Goal: Task Accomplishment & Management: Manage account settings

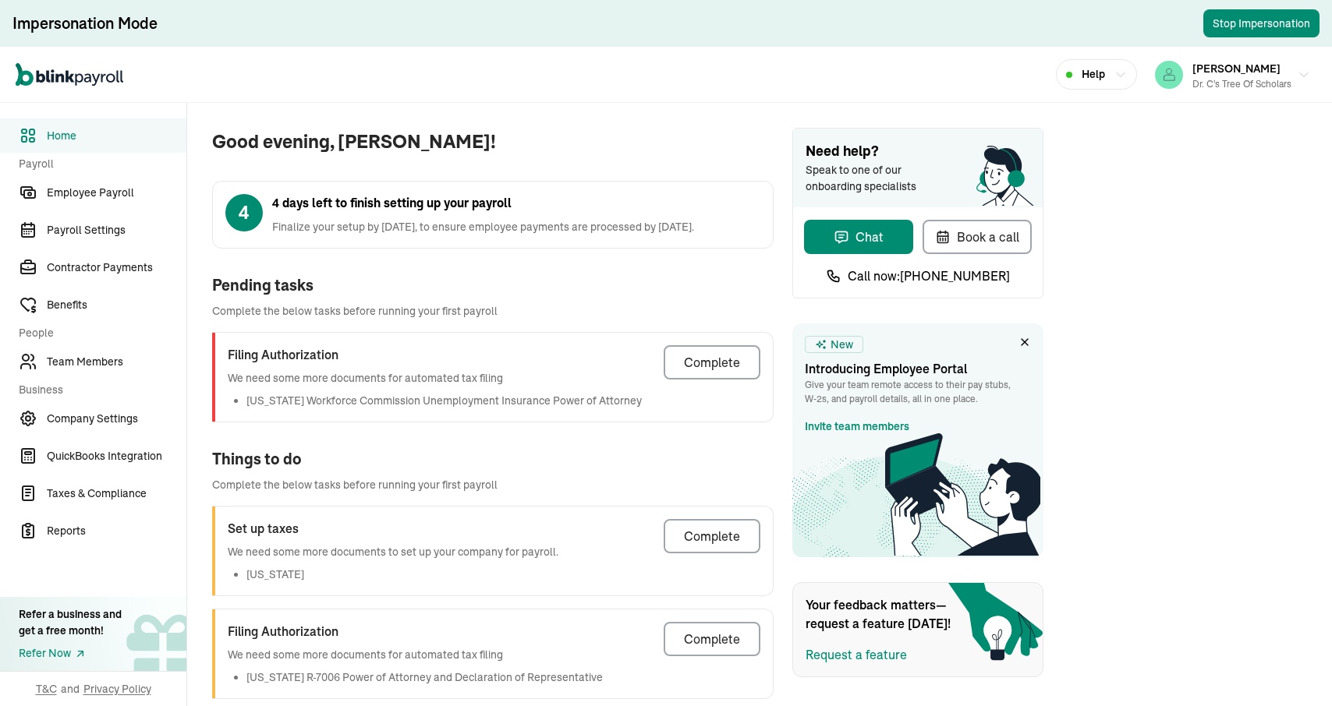
scroll to position [18, 0]
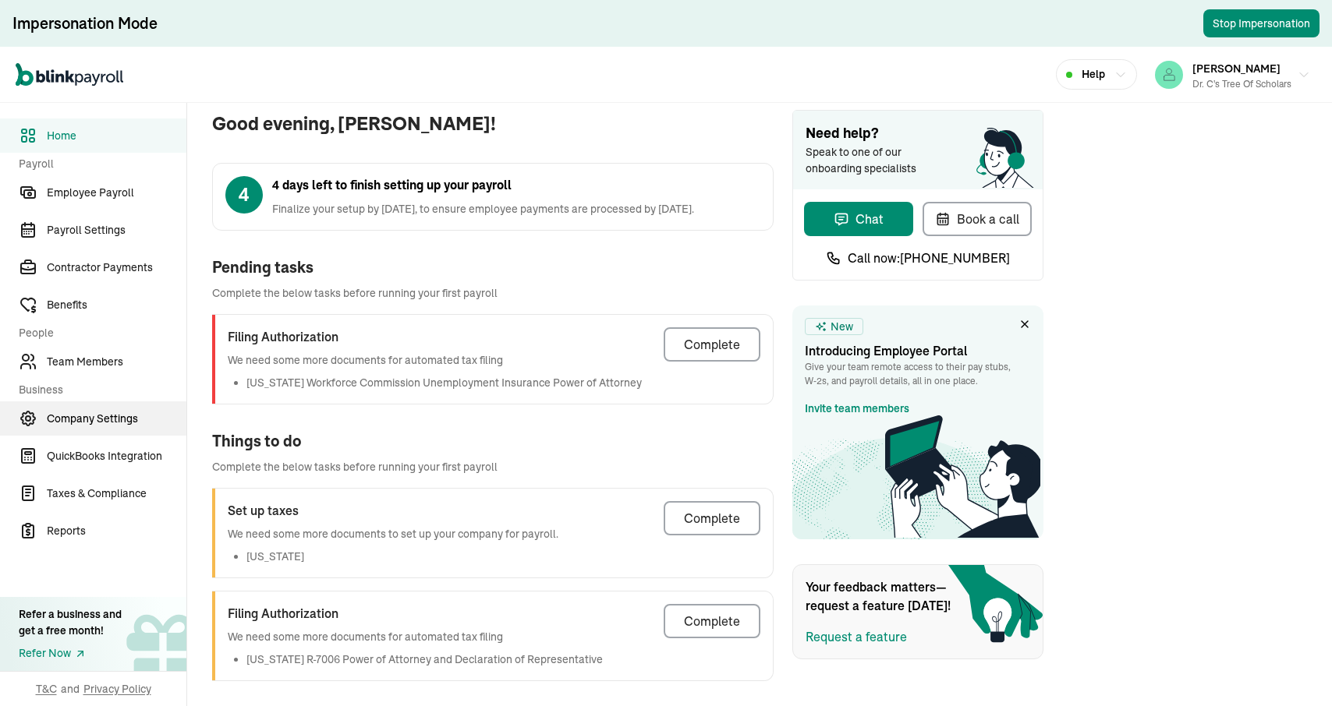
click at [82, 435] on link "Company Settings" at bounding box center [93, 419] width 186 height 34
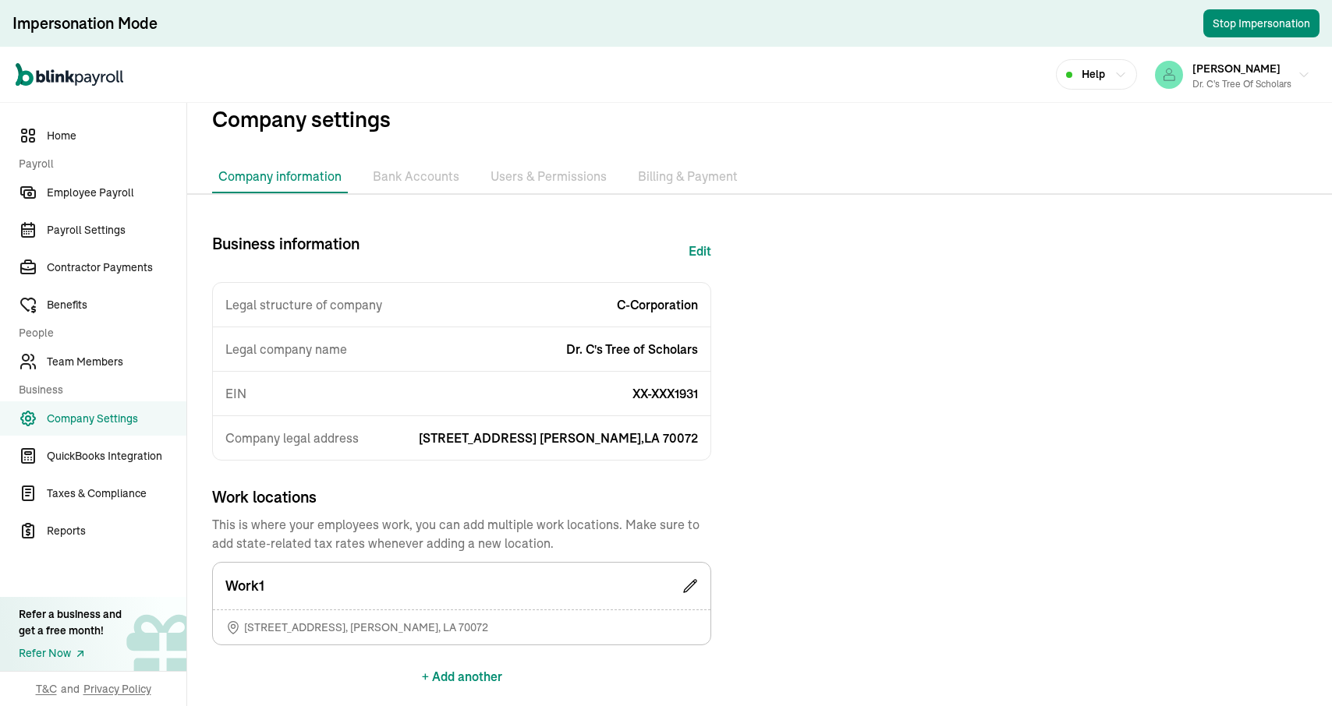
scroll to position [34, 0]
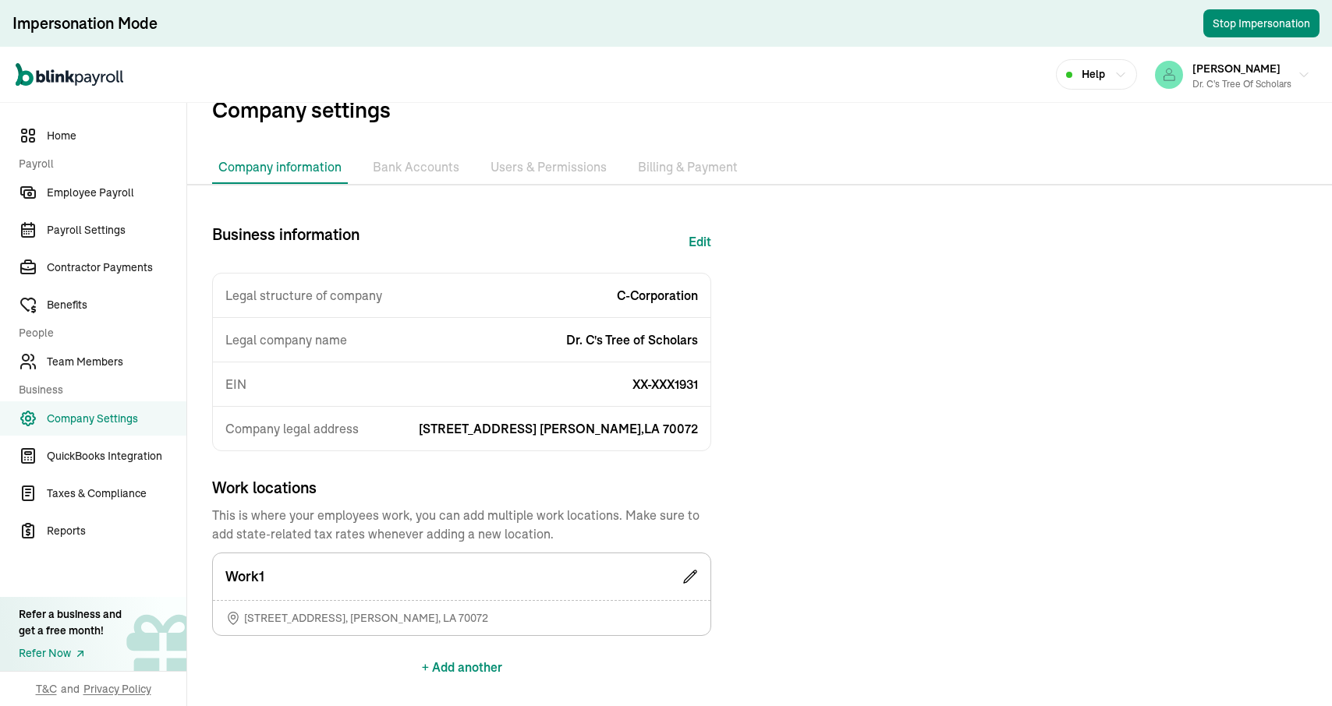
click at [700, 250] on button "Edit" at bounding box center [700, 241] width 23 height 37
select select "C-Corporation"
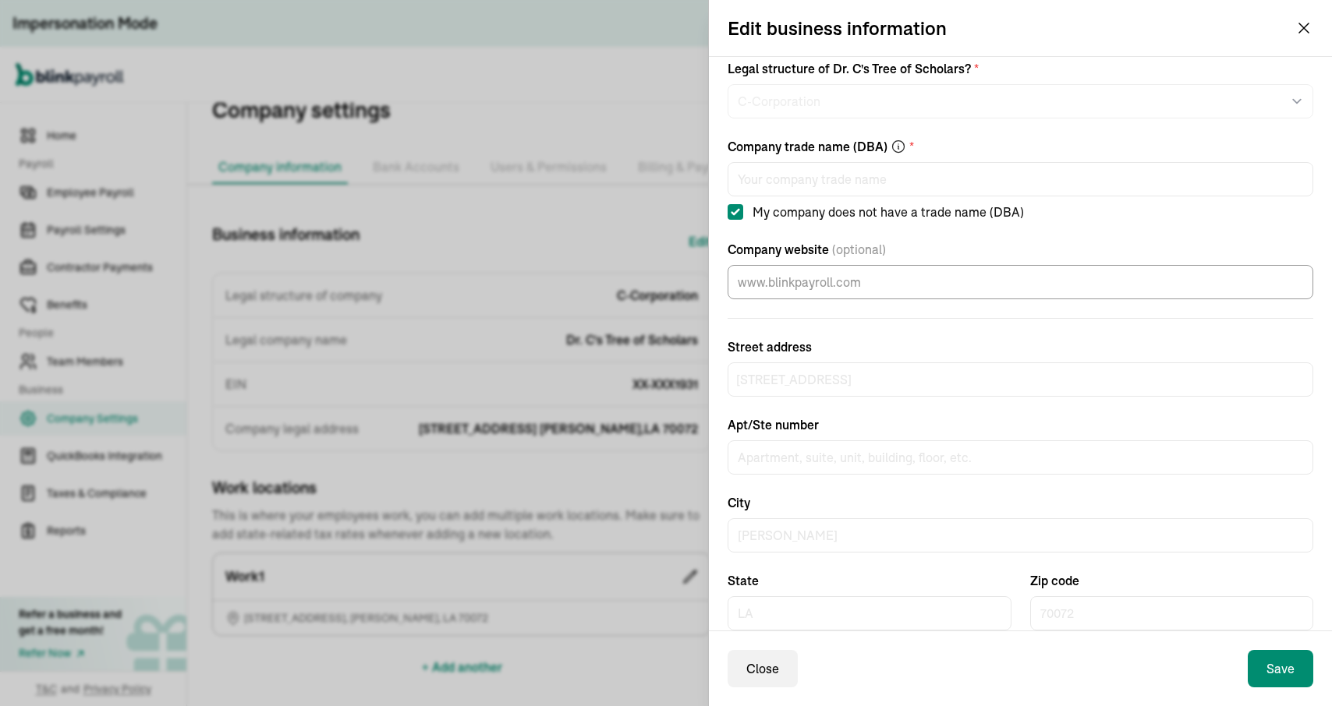
scroll to position [126, 0]
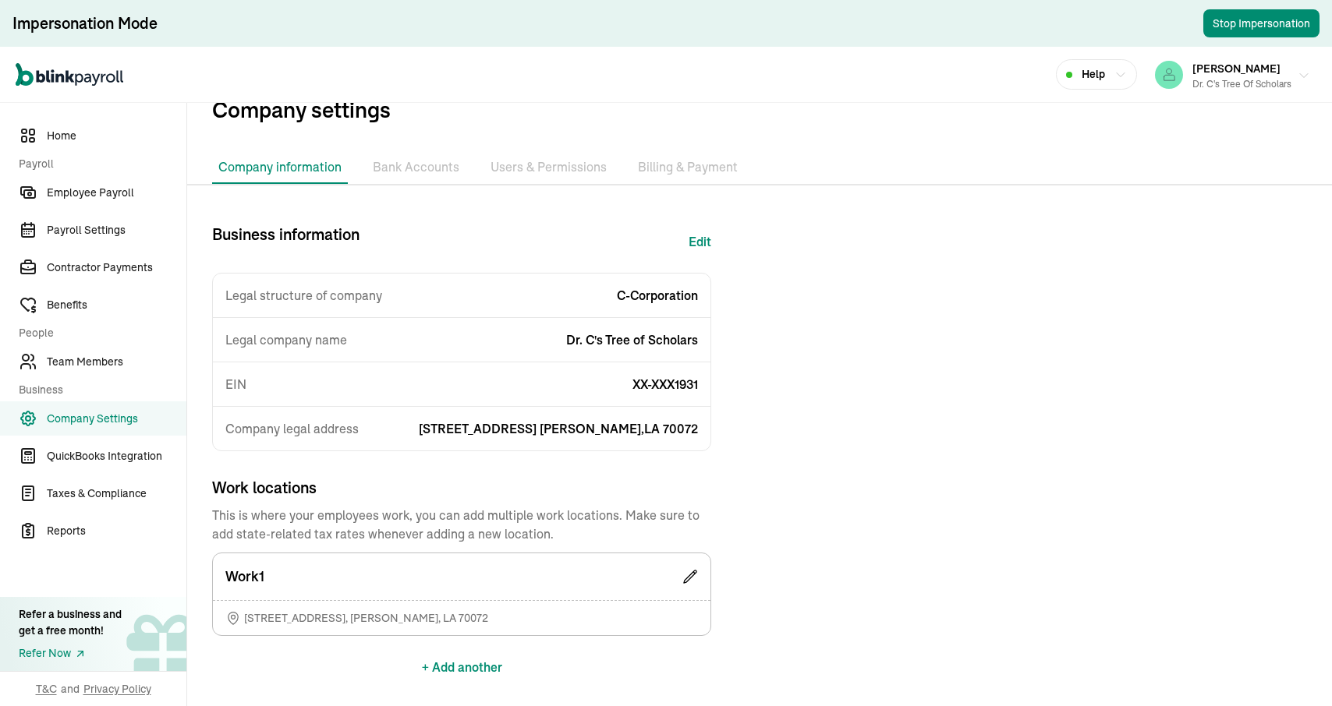
click at [1226, 64] on span "[PERSON_NAME]" at bounding box center [1236, 69] width 88 height 14
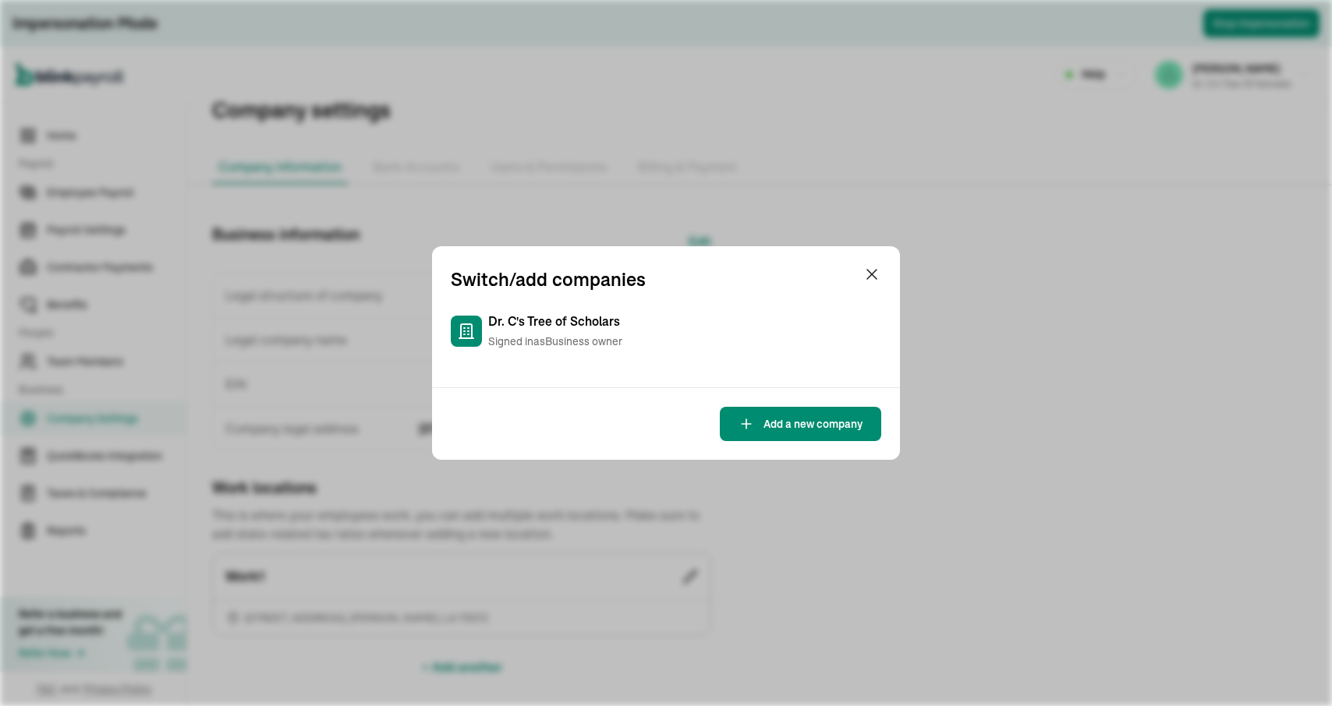
click at [1068, 194] on div "Switch/add companies Dr. C's Tree of Scholars Signed in as Business owner Add a…" at bounding box center [666, 353] width 1332 height 706
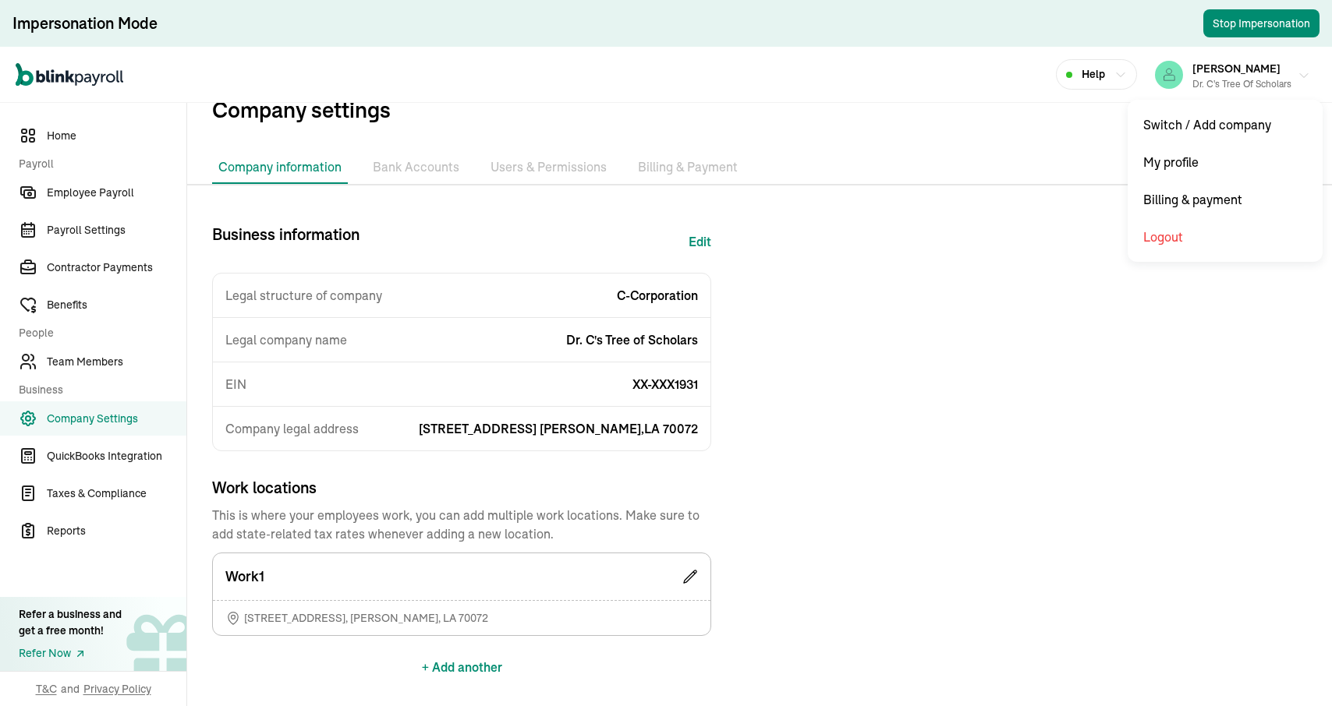
click at [1227, 90] on div "Dr. C's Tree of Scholars" at bounding box center [1241, 84] width 99 height 14
click at [550, 165] on li "Users & Permissions" at bounding box center [548, 167] width 129 height 33
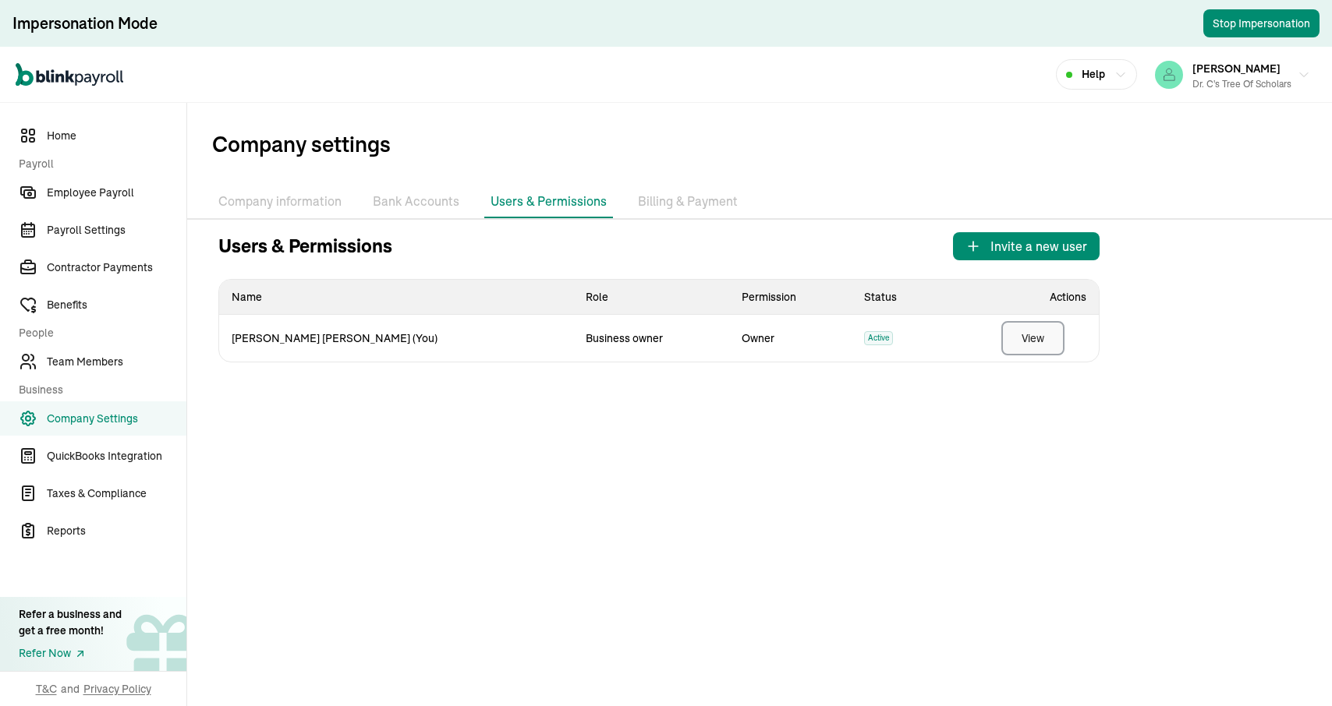
click at [1025, 345] on div "View" at bounding box center [1033, 339] width 23 height 16
click at [98, 359] on span "Team Members" at bounding box center [117, 362] width 140 height 16
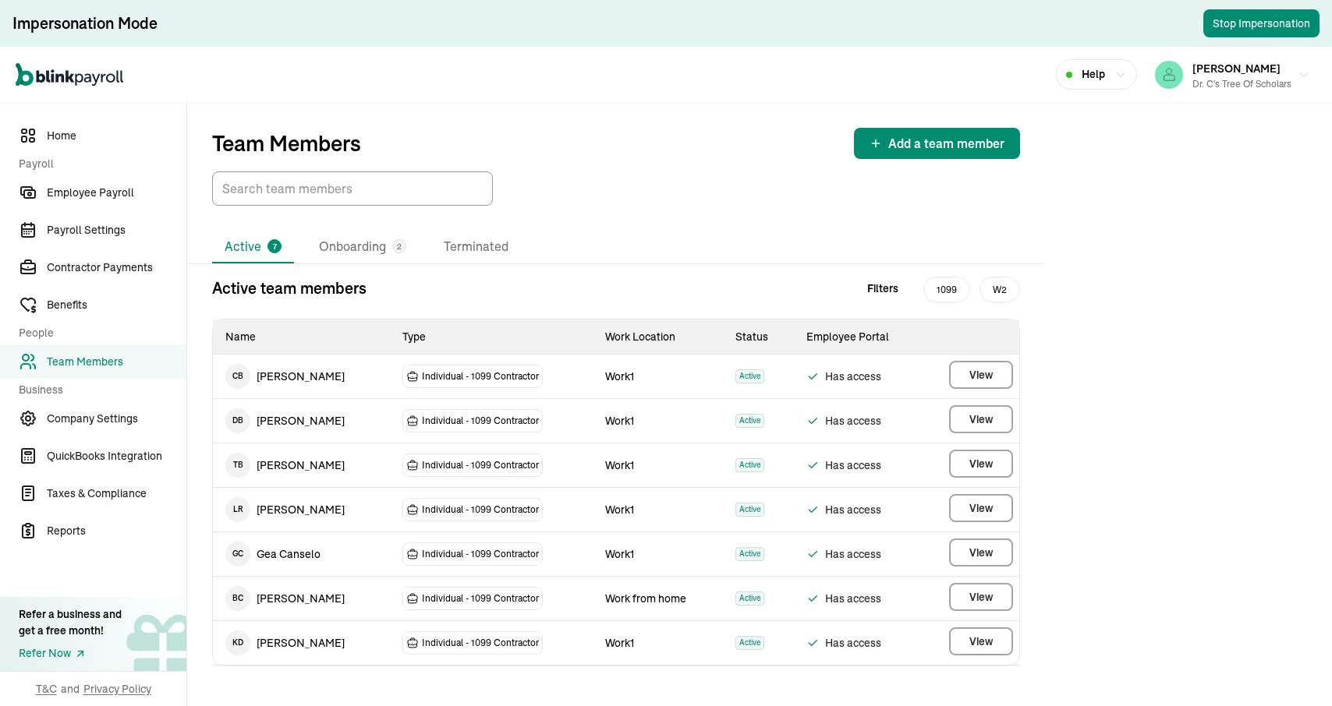
scroll to position [10, 0]
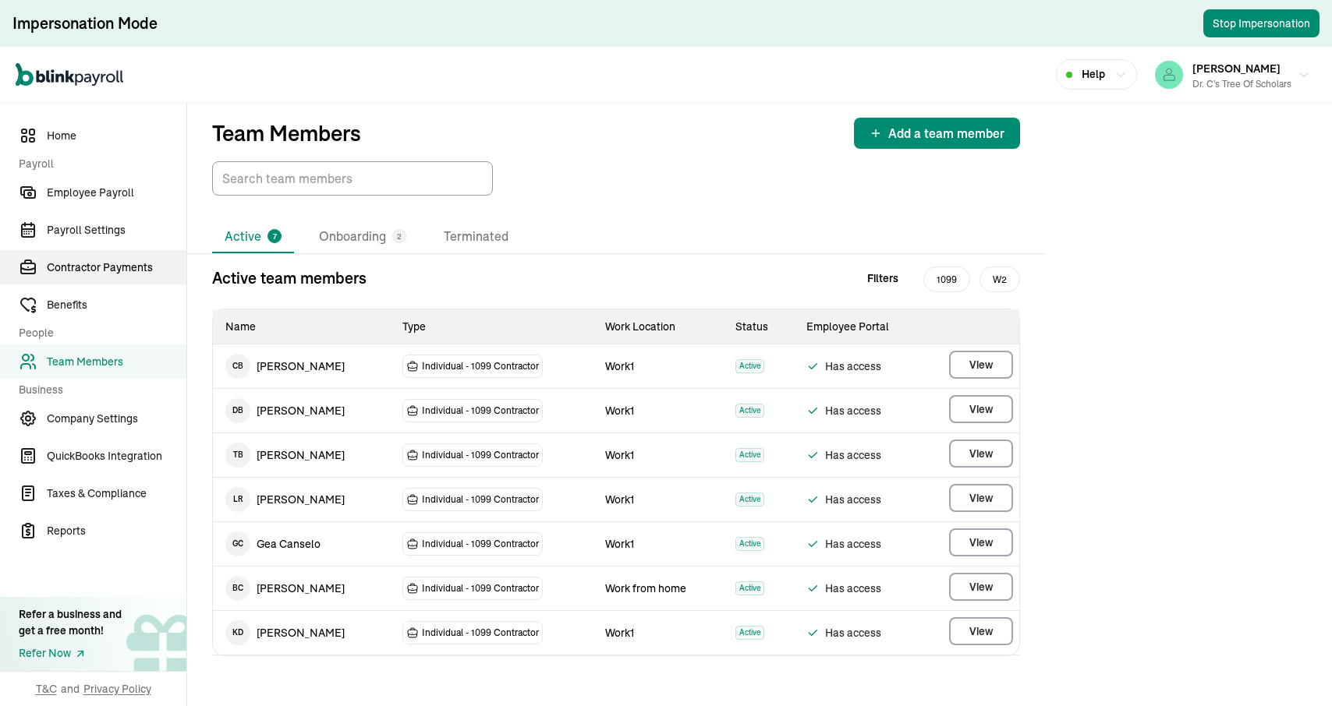
click at [93, 261] on span "Contractor Payments" at bounding box center [117, 268] width 140 height 16
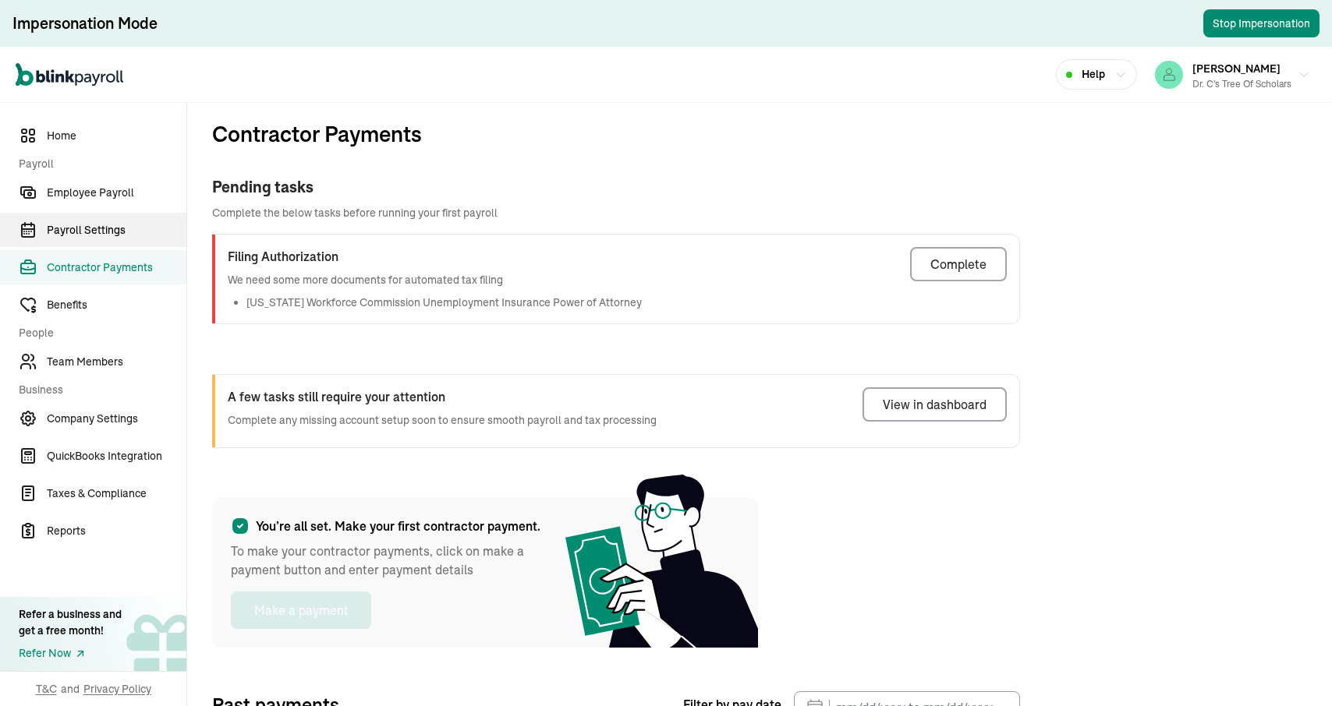
click at [87, 226] on span "Payroll Settings" at bounding box center [117, 230] width 140 height 16
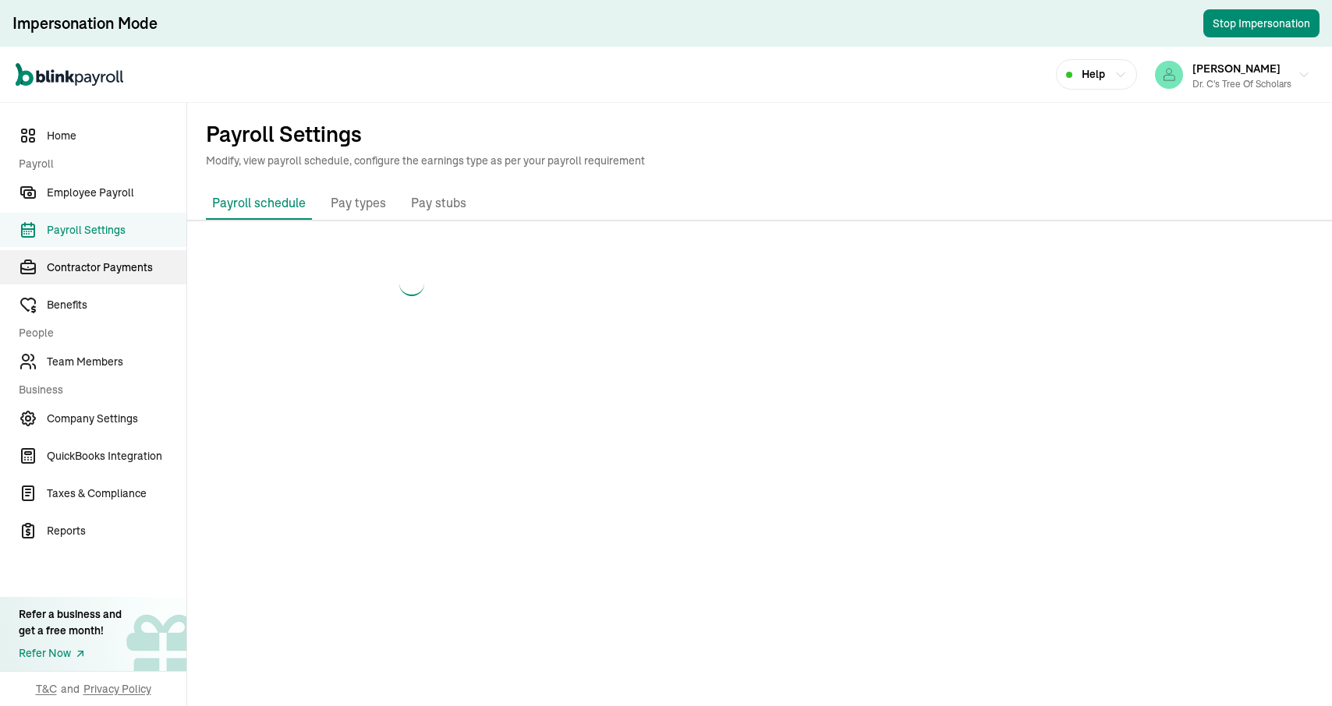
click at [77, 265] on span "Contractor Payments" at bounding box center [117, 268] width 140 height 16
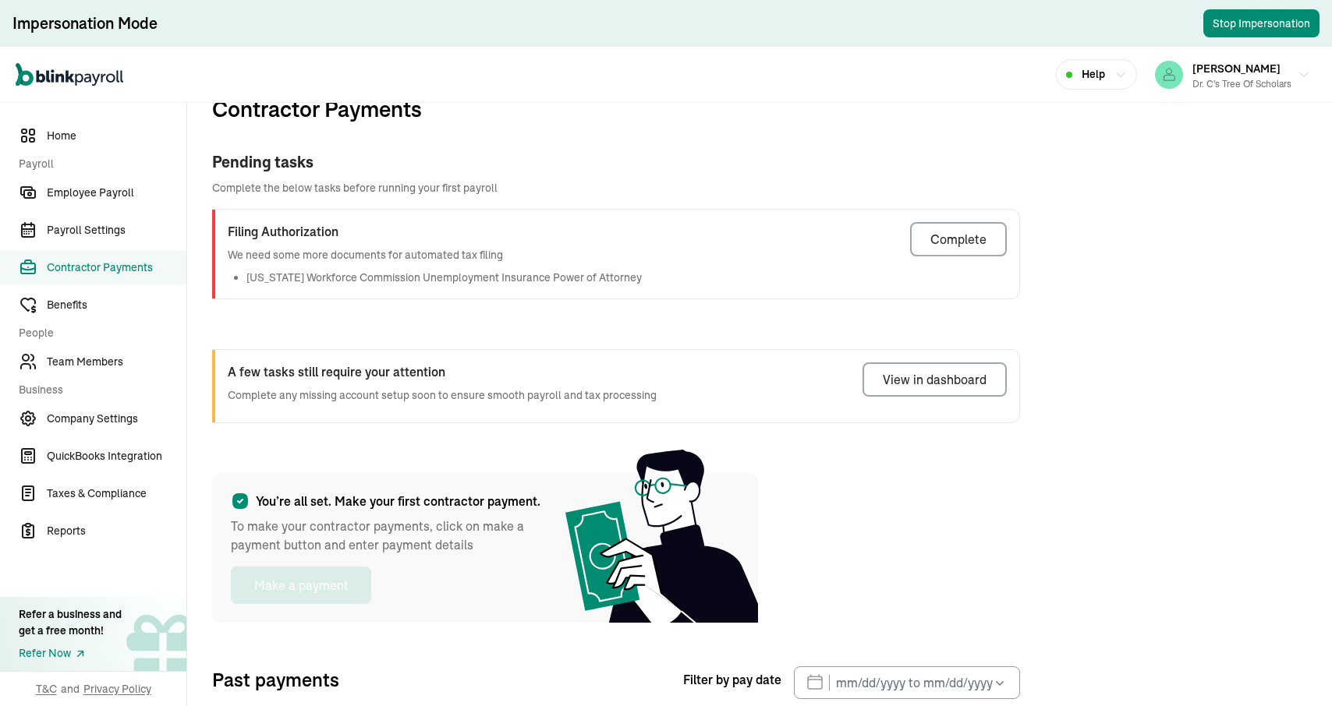
scroll to position [19, 0]
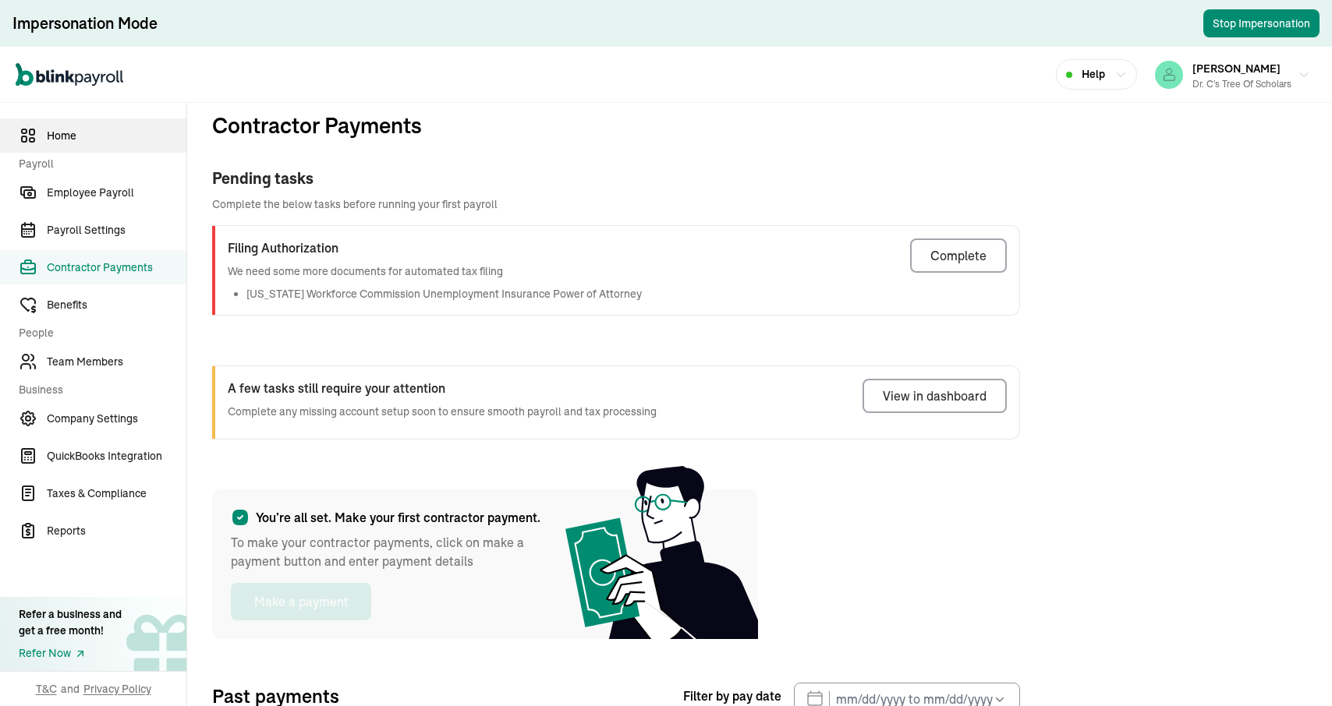
click at [58, 144] on link "Home" at bounding box center [93, 136] width 186 height 34
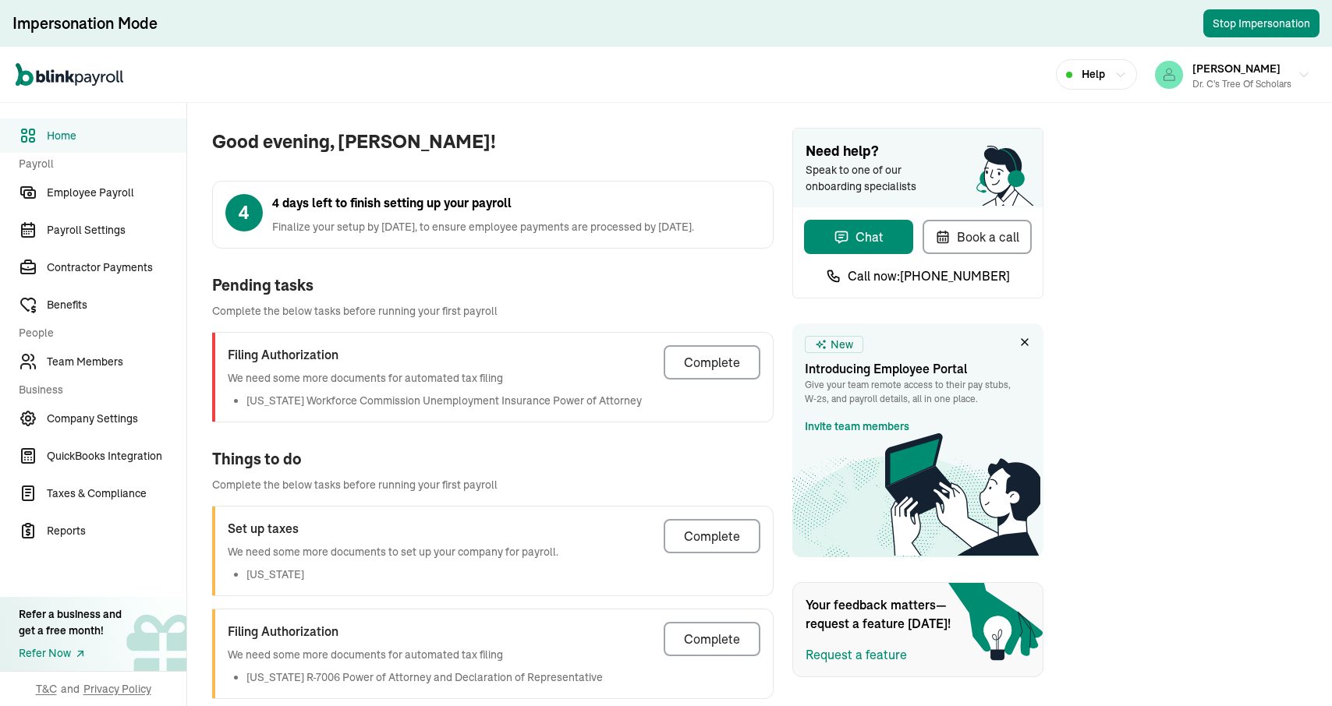
scroll to position [18, 0]
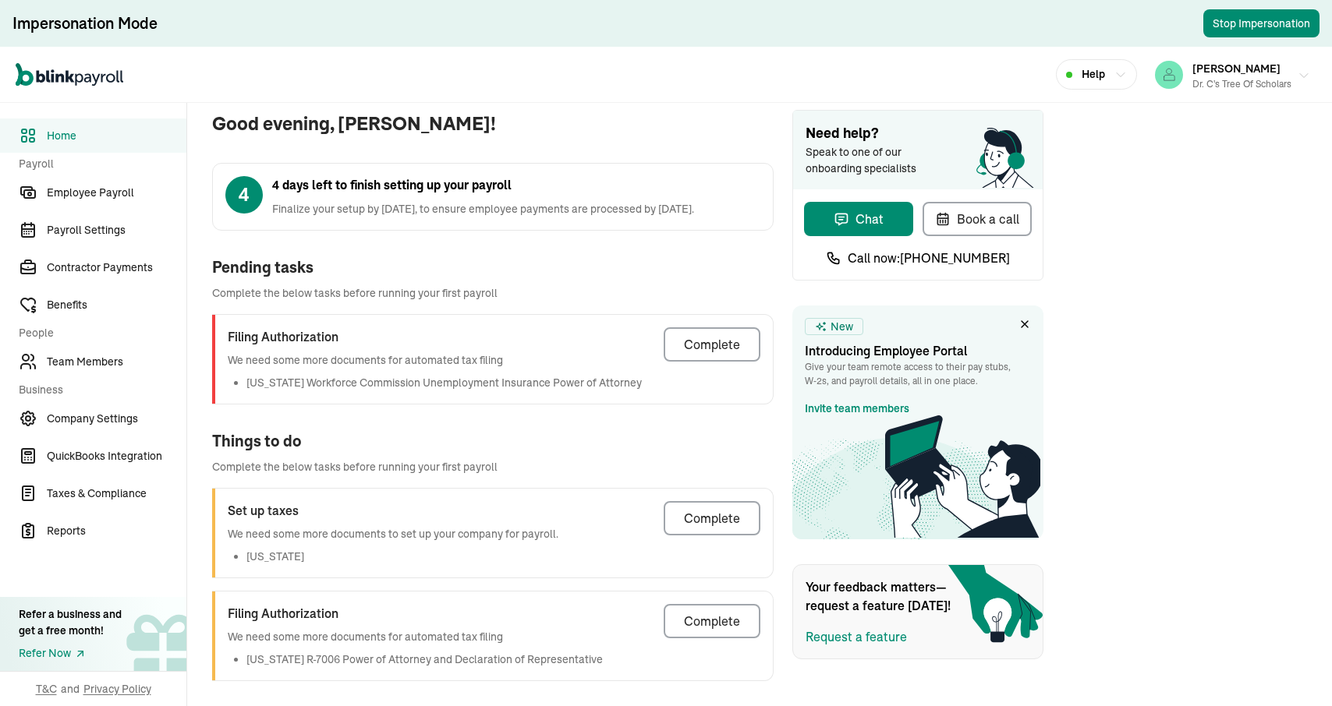
click at [1224, 85] on div "Dr. C's Tree of Scholars" at bounding box center [1241, 84] width 99 height 14
click at [77, 204] on link "Employee Payroll" at bounding box center [93, 192] width 186 height 34
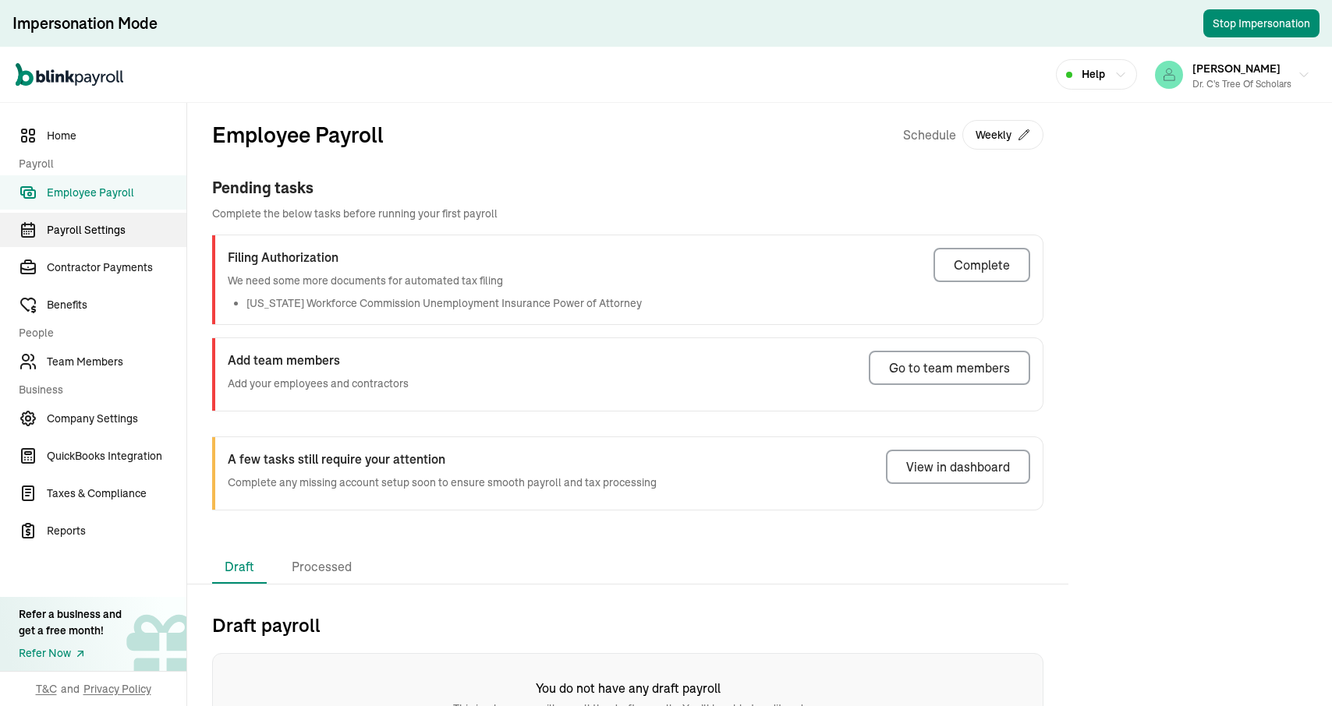
click at [79, 235] on span "Payroll Settings" at bounding box center [117, 230] width 140 height 16
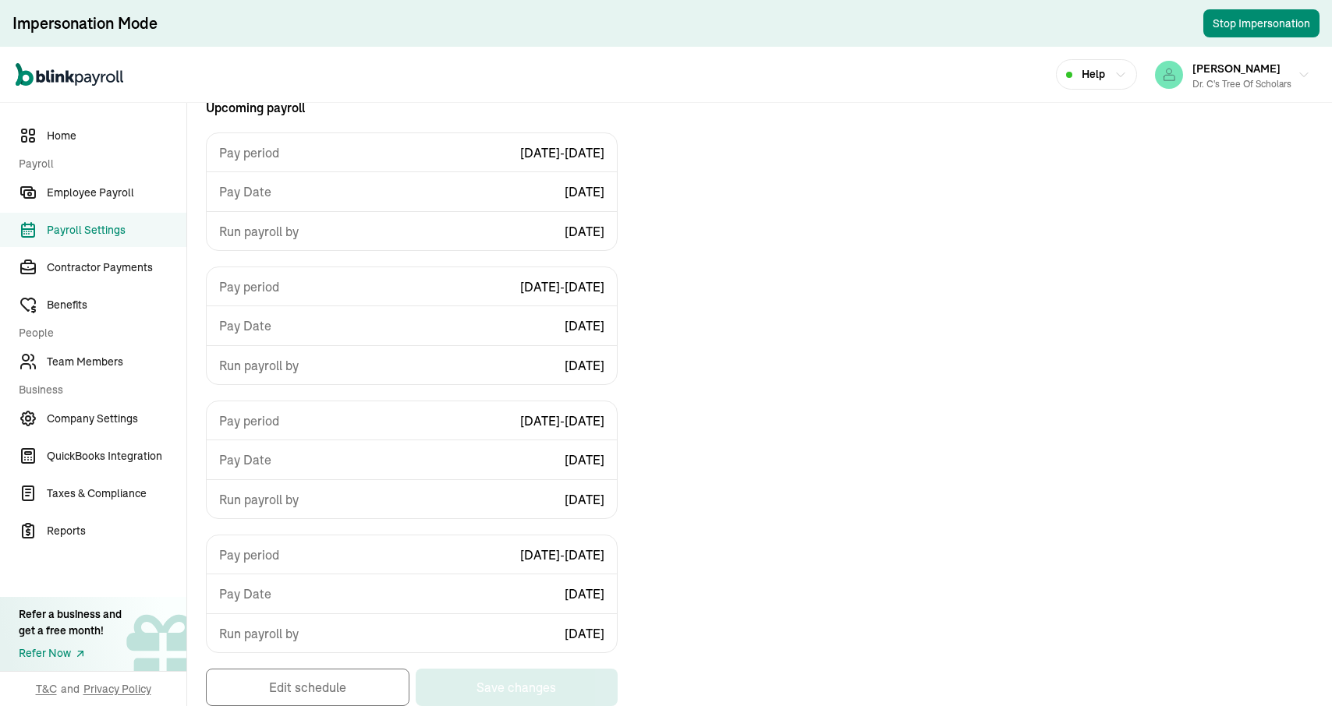
scroll to position [203, 0]
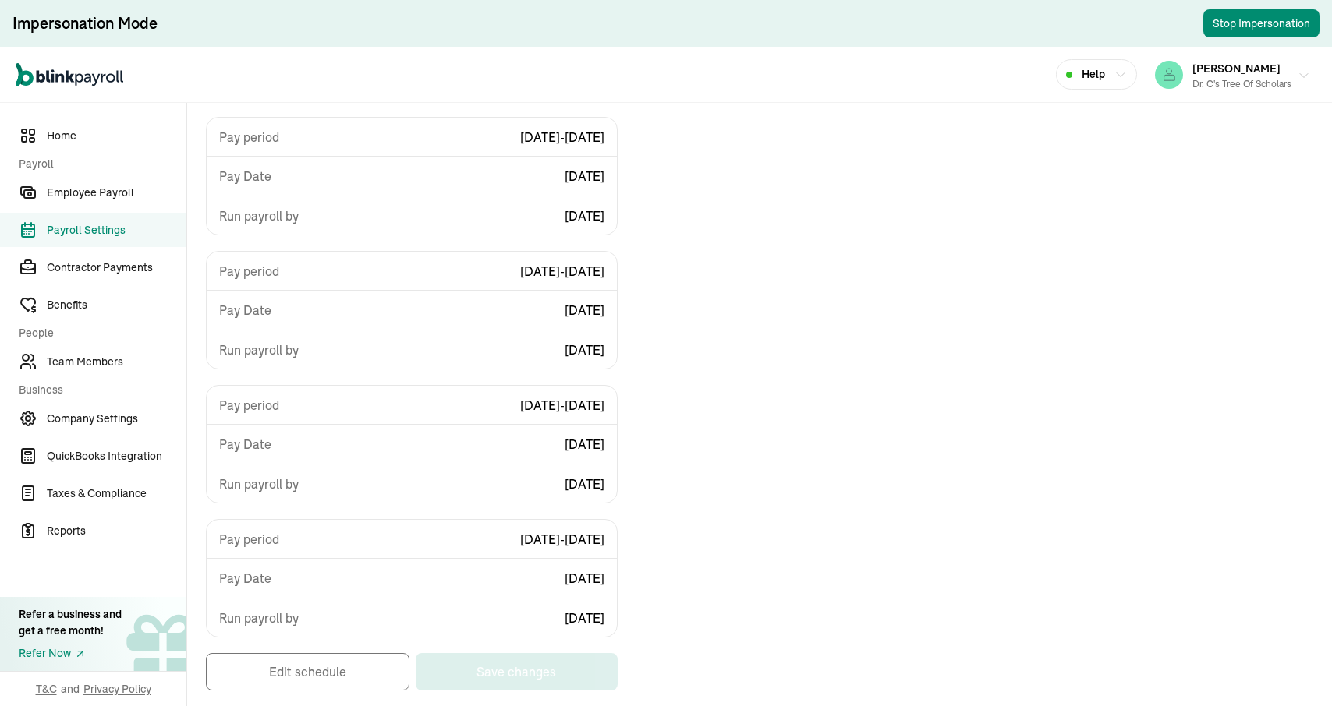
click at [1213, 89] on div "Dr. C's Tree of Scholars" at bounding box center [1241, 84] width 99 height 14
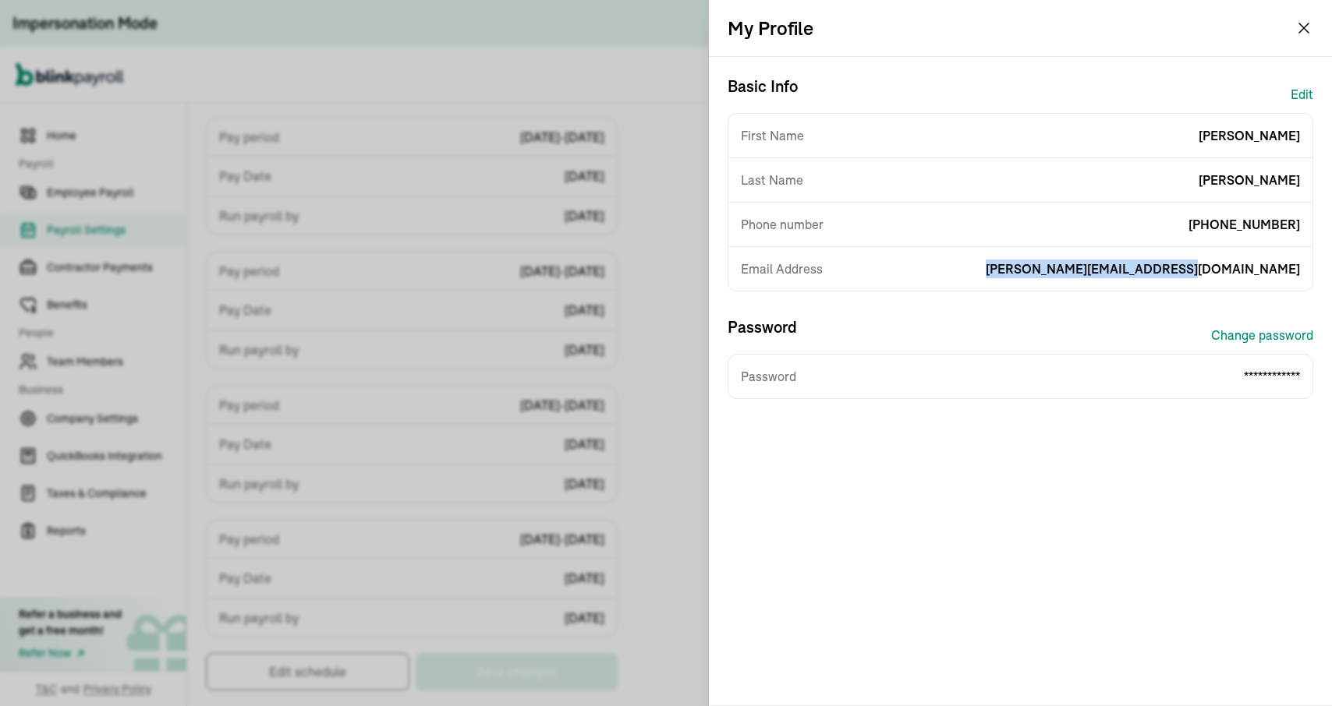
drag, startPoint x: 1109, startPoint y: 273, endPoint x: 1321, endPoint y: 282, distance: 212.3
click at [1321, 282] on div "**********" at bounding box center [1020, 381] width 623 height 649
copy span "[PERSON_NAME][EMAIL_ADDRESS][DOMAIN_NAME]"
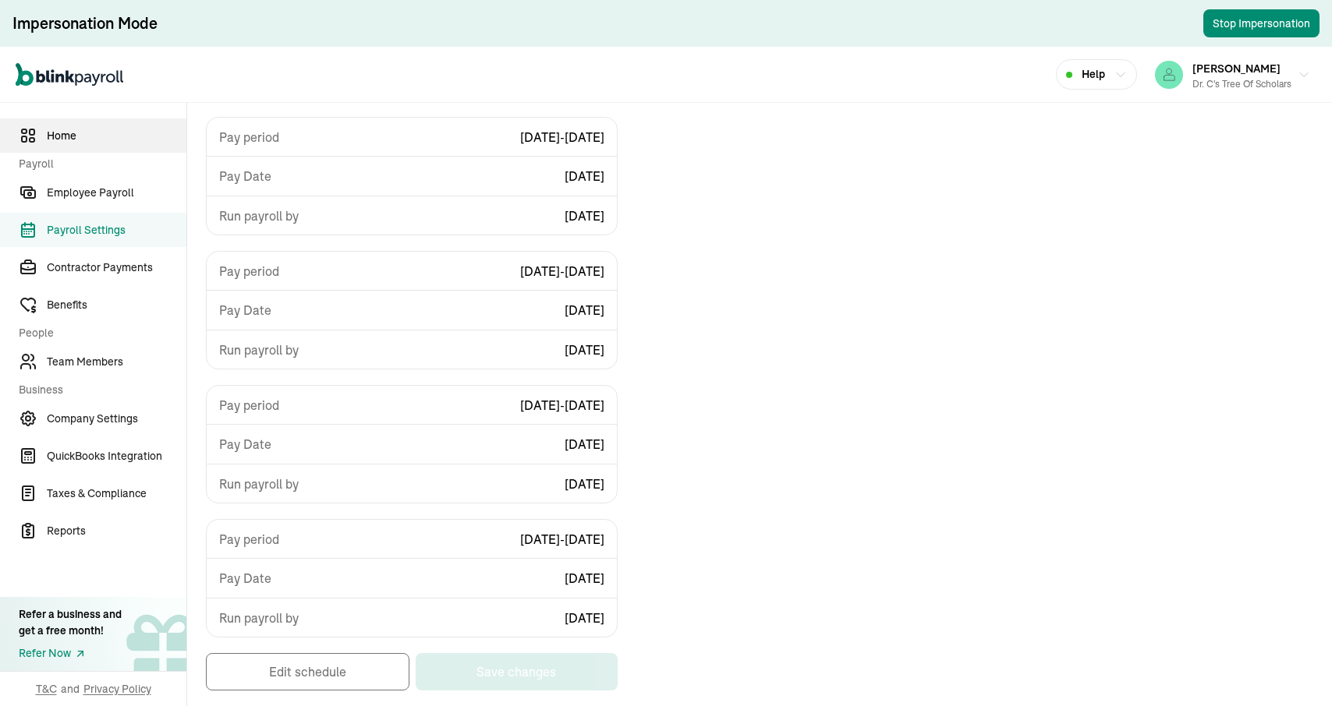
click at [90, 136] on span "Home" at bounding box center [117, 136] width 140 height 16
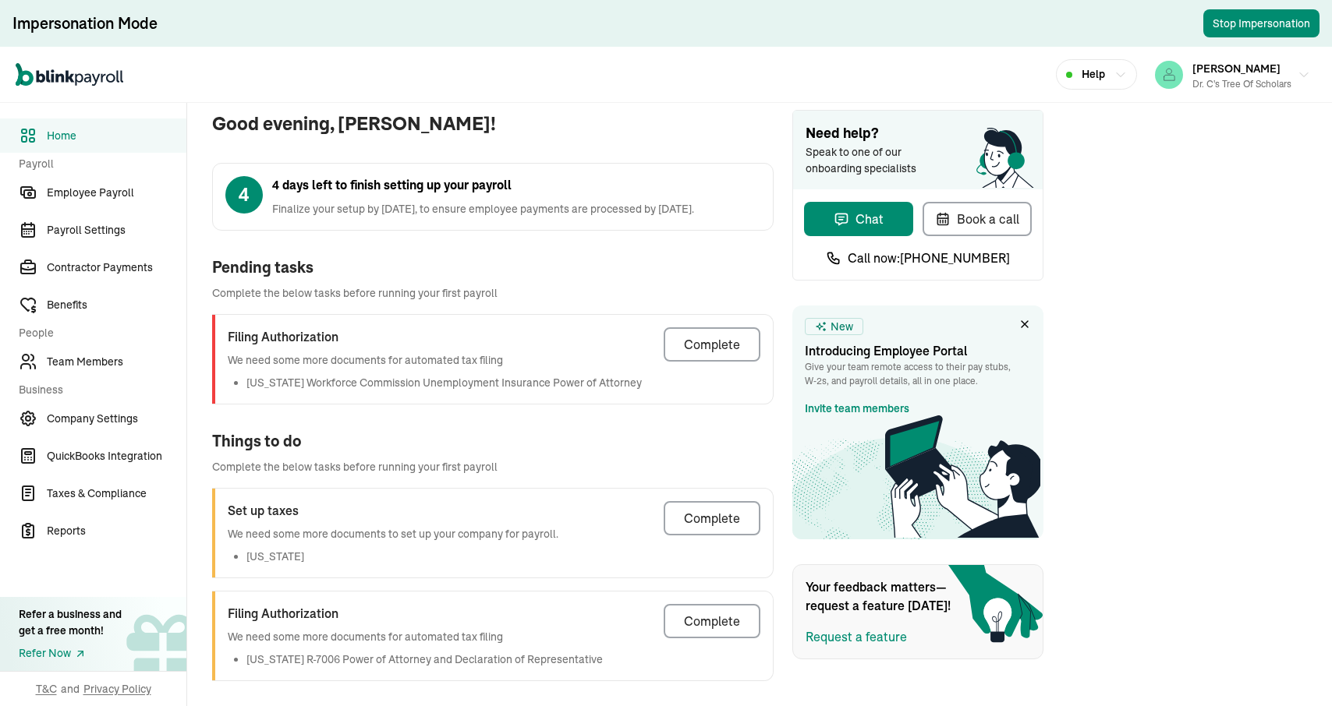
scroll to position [18, 0]
click at [75, 408] on link "Company Settings" at bounding box center [93, 419] width 186 height 34
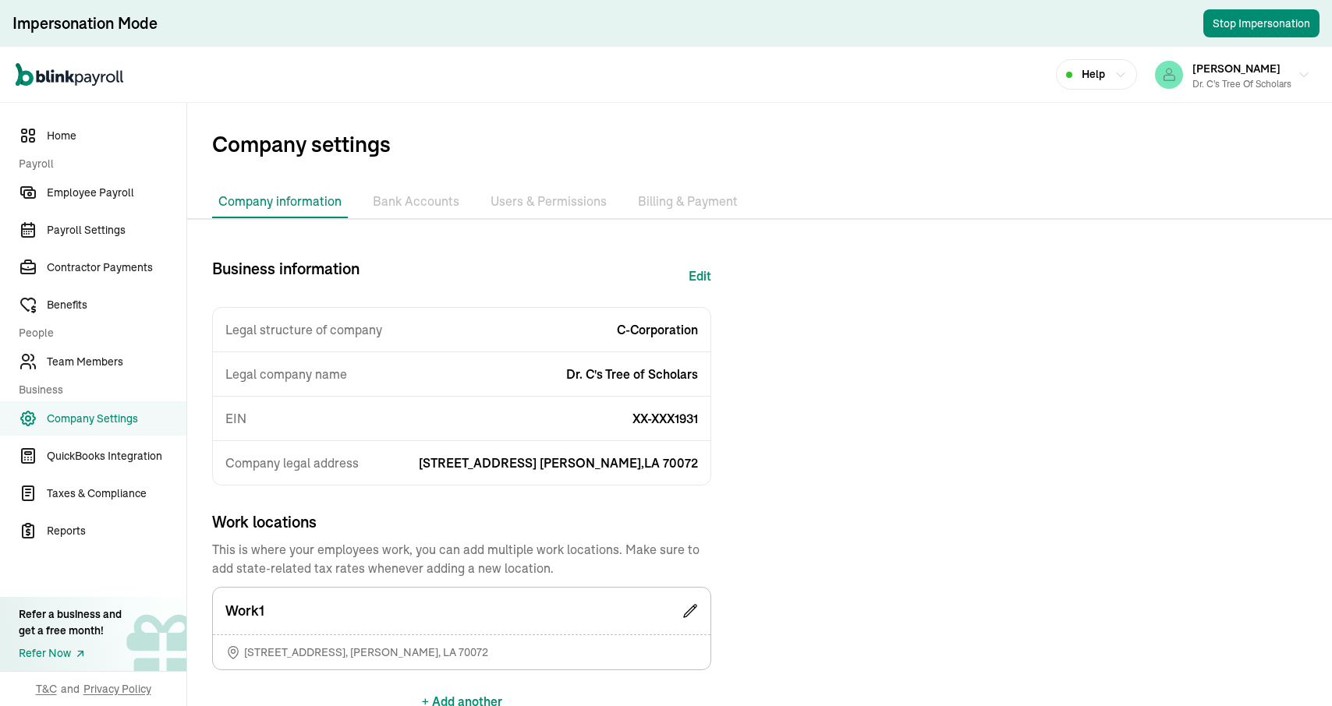
click at [703, 279] on button "Edit" at bounding box center [700, 275] width 23 height 37
select select "C-Corporation"
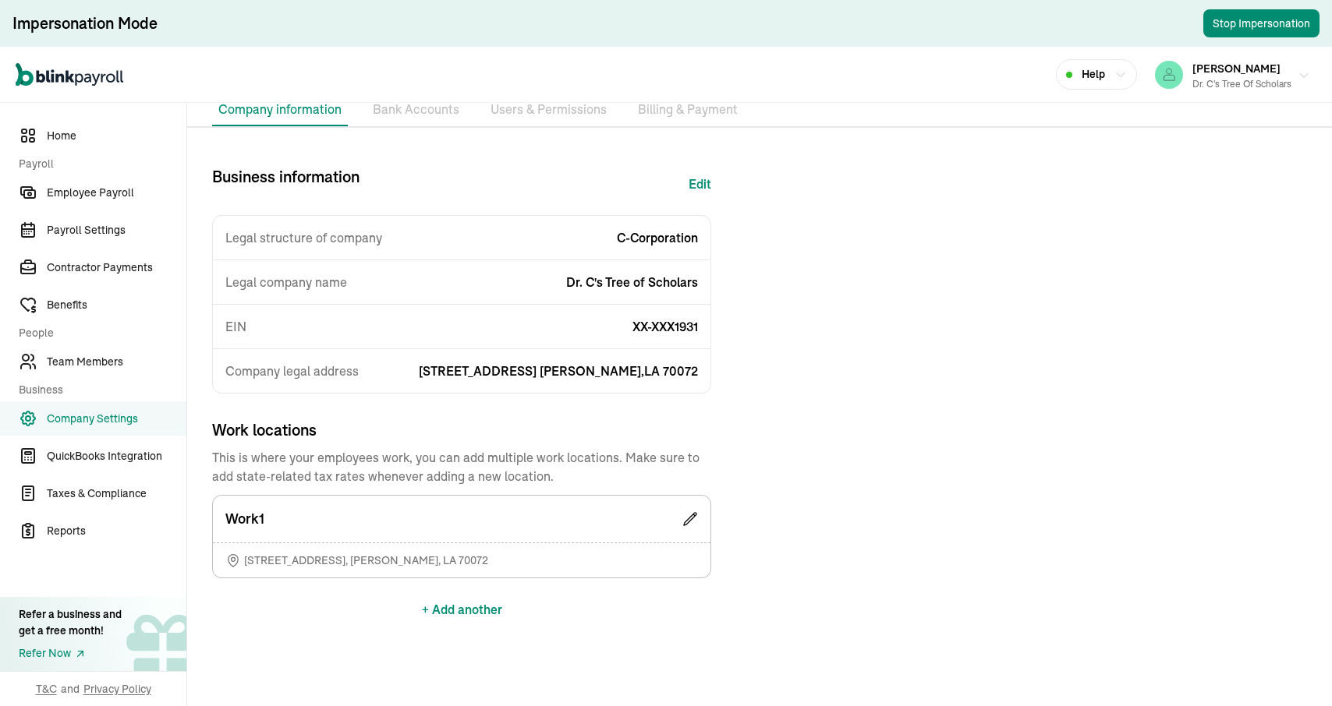
click at [1227, 75] on div "[PERSON_NAME] Dr. C's Tree of Scholars" at bounding box center [1241, 74] width 99 height 33
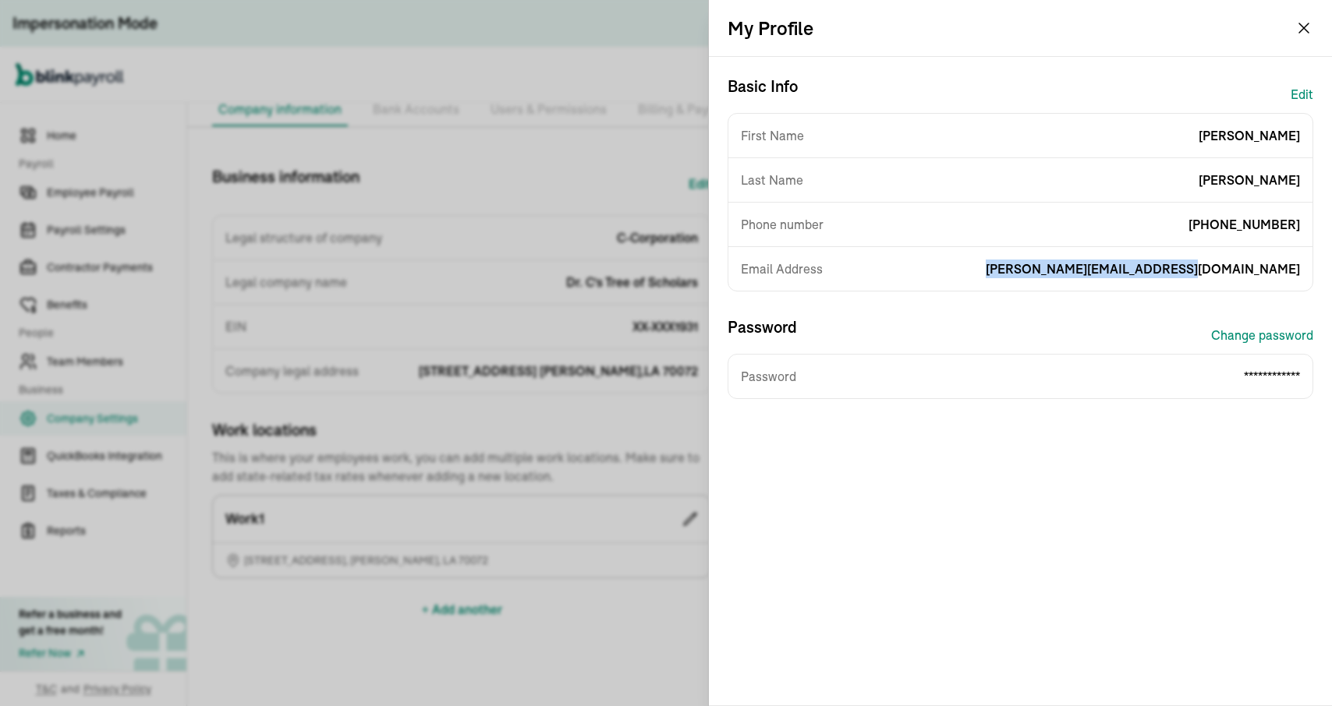
drag, startPoint x: 1110, startPoint y: 269, endPoint x: 1306, endPoint y: 274, distance: 196.6
click at [1306, 273] on div "Email Address [PERSON_NAME][EMAIL_ADDRESS][DOMAIN_NAME]" at bounding box center [1020, 269] width 584 height 44
click at [1195, 266] on span "[PERSON_NAME][EMAIL_ADDRESS][DOMAIN_NAME]" at bounding box center [1143, 269] width 314 height 19
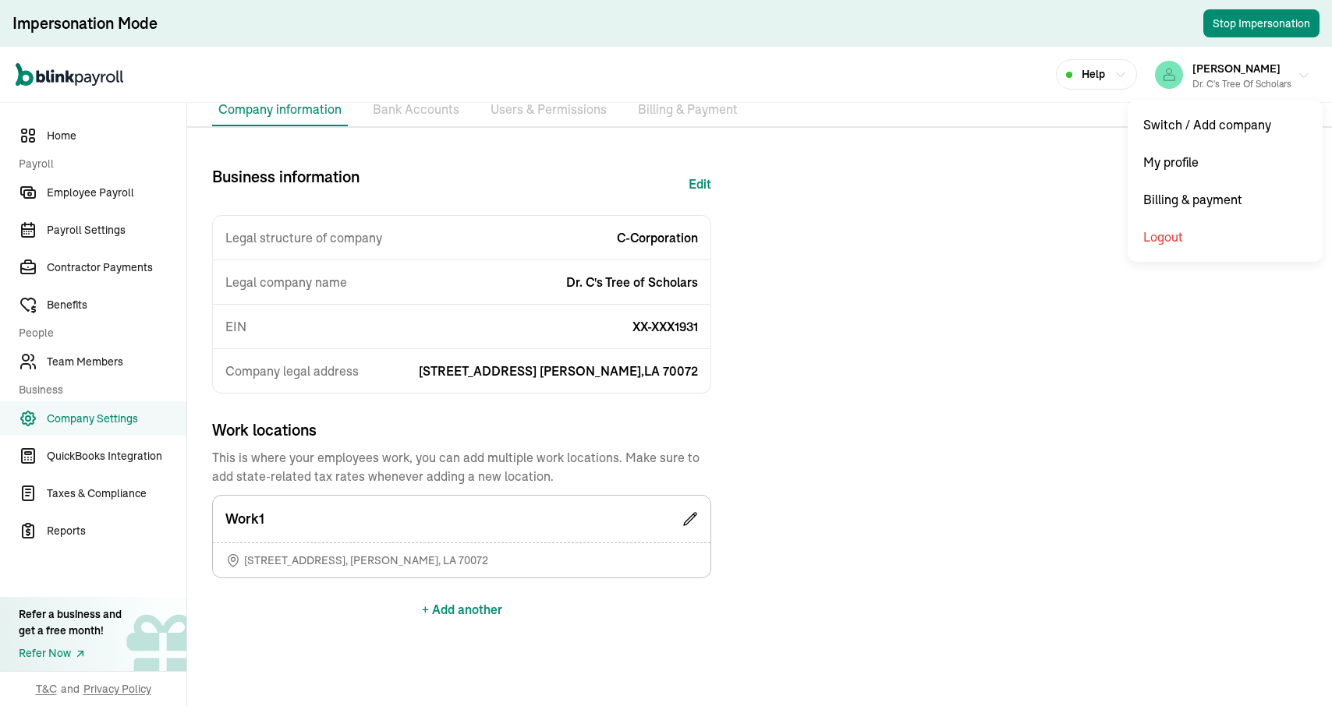
click at [1266, 62] on span "[PERSON_NAME]" at bounding box center [1236, 69] width 88 height 14
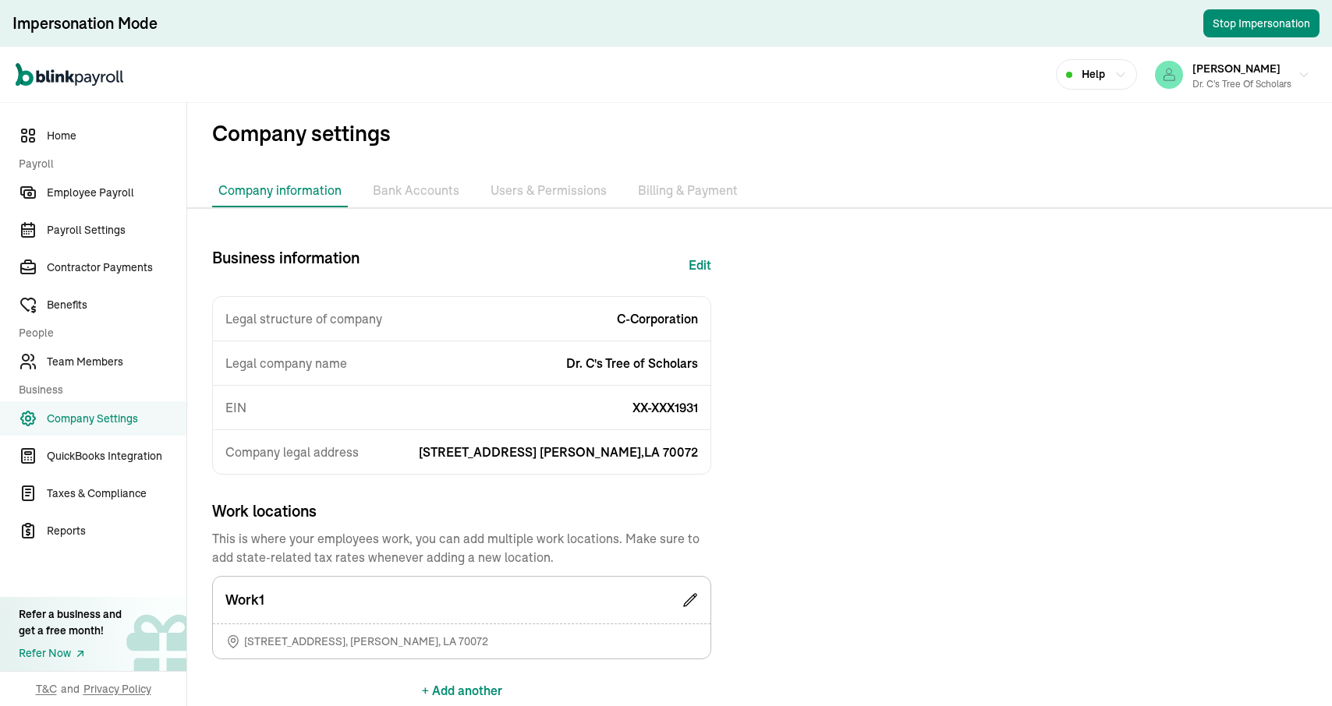
scroll to position [0, 0]
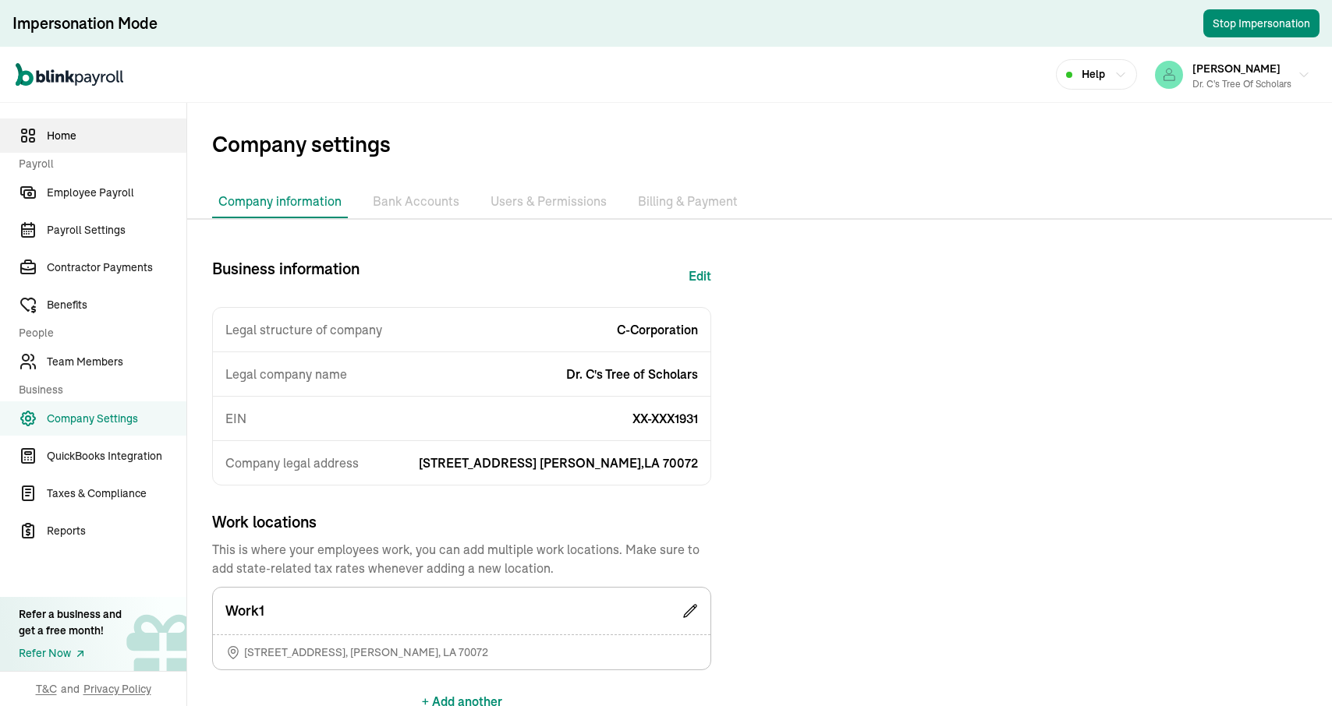
click at [83, 139] on span "Home" at bounding box center [117, 136] width 140 height 16
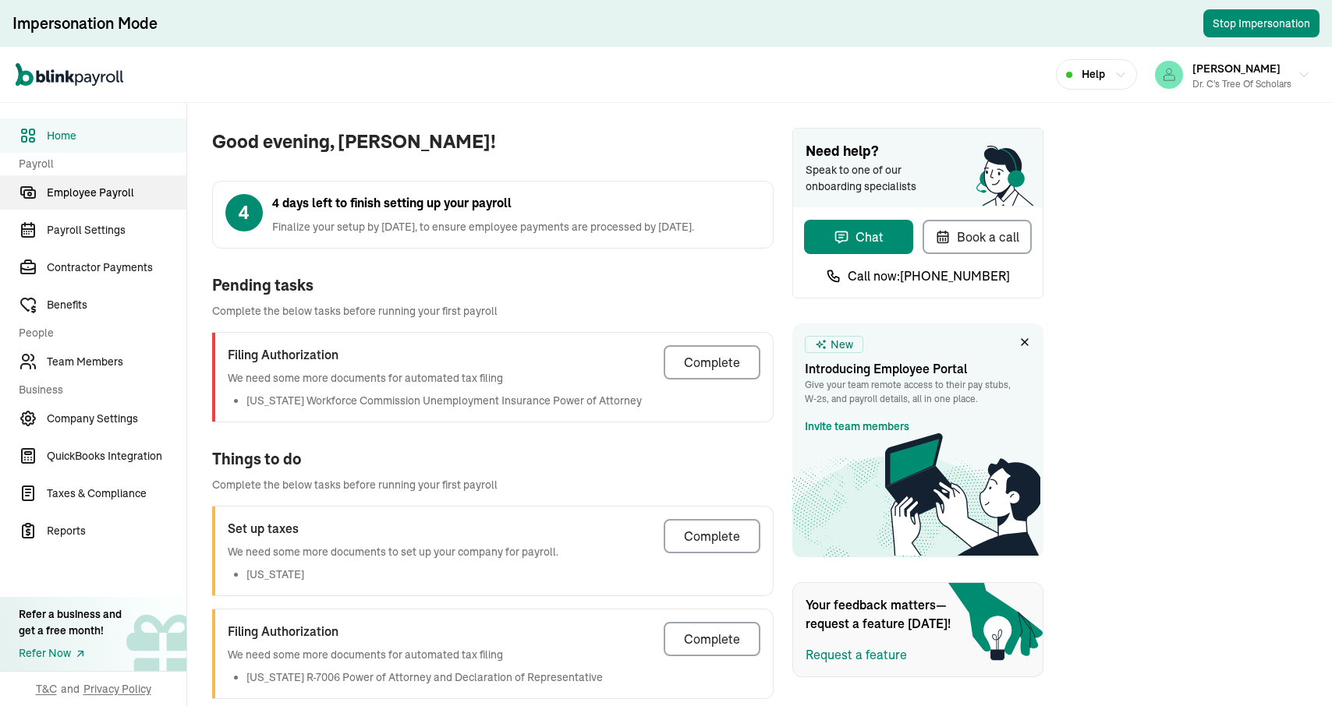
click at [79, 192] on span "Employee Payroll" at bounding box center [117, 193] width 140 height 16
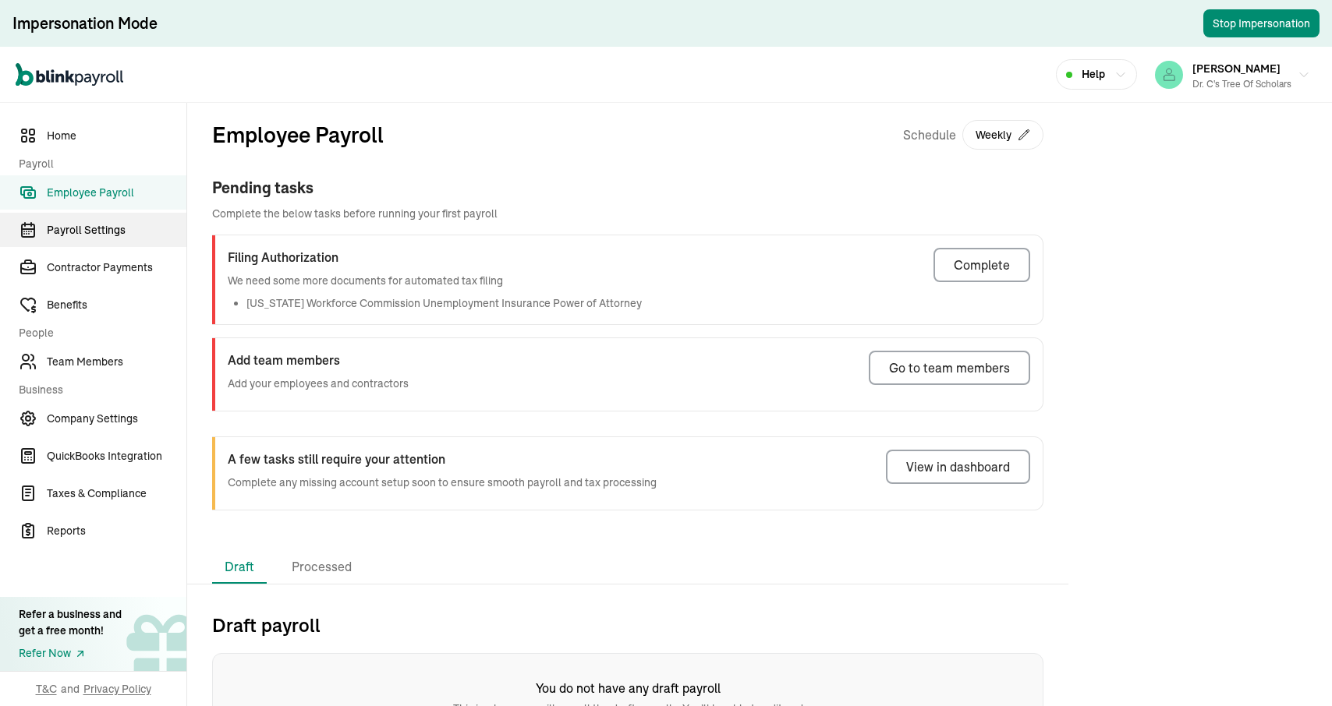
click at [77, 246] on link "Payroll Settings" at bounding box center [93, 230] width 186 height 34
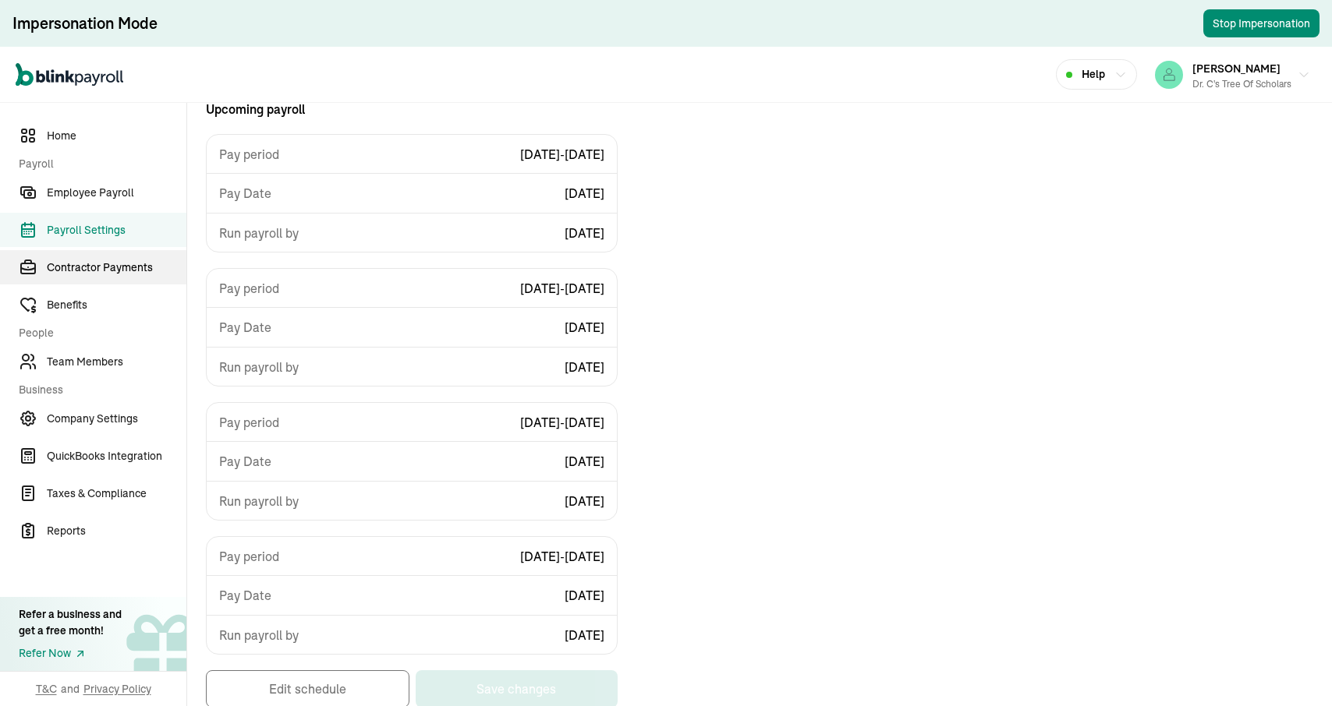
scroll to position [187, 0]
click at [78, 265] on span "Contractor Payments" at bounding box center [117, 268] width 140 height 16
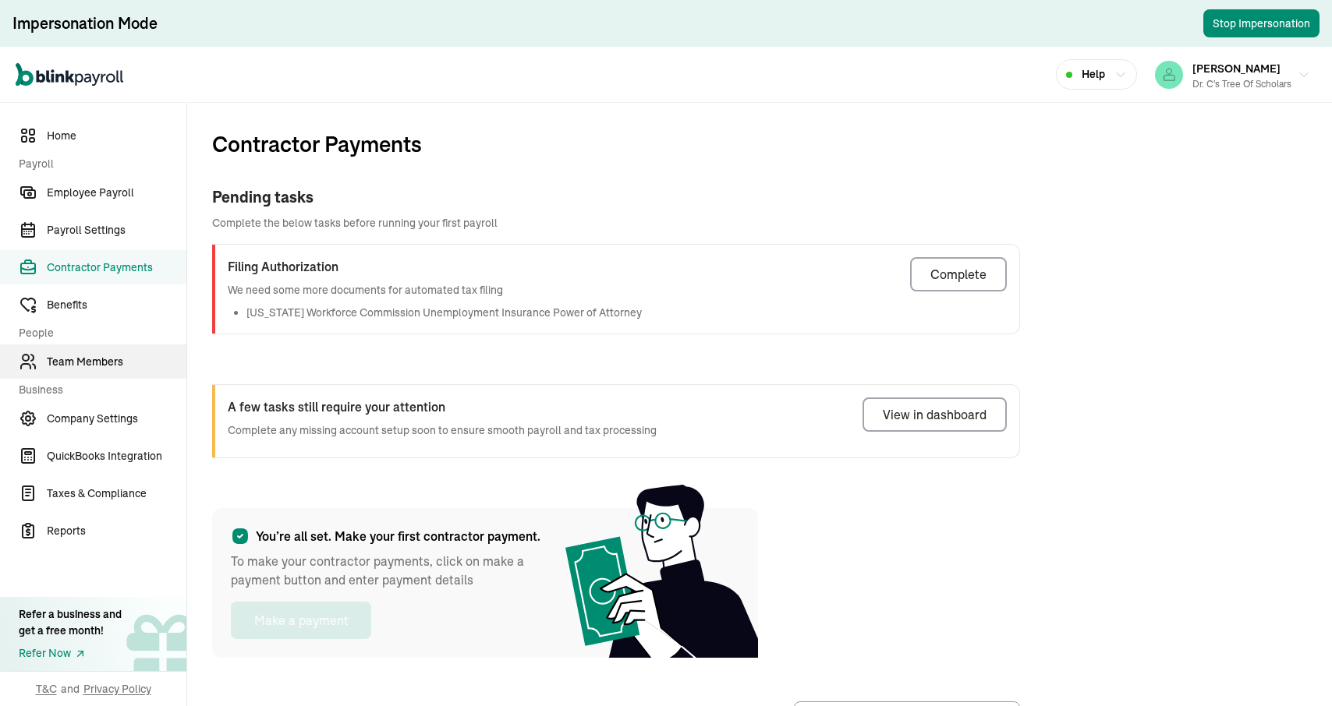
click at [73, 356] on span "Team Members" at bounding box center [117, 362] width 140 height 16
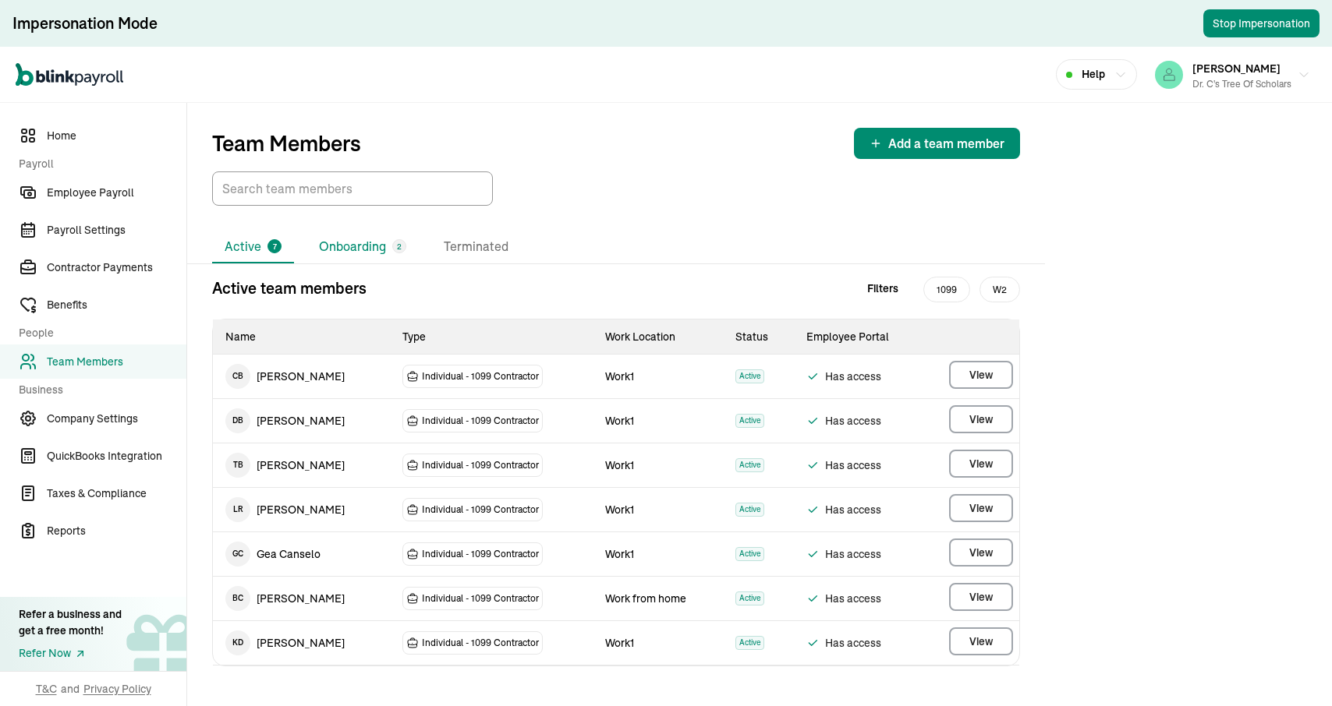
click at [366, 243] on li "Onboarding 2" at bounding box center [362, 247] width 112 height 33
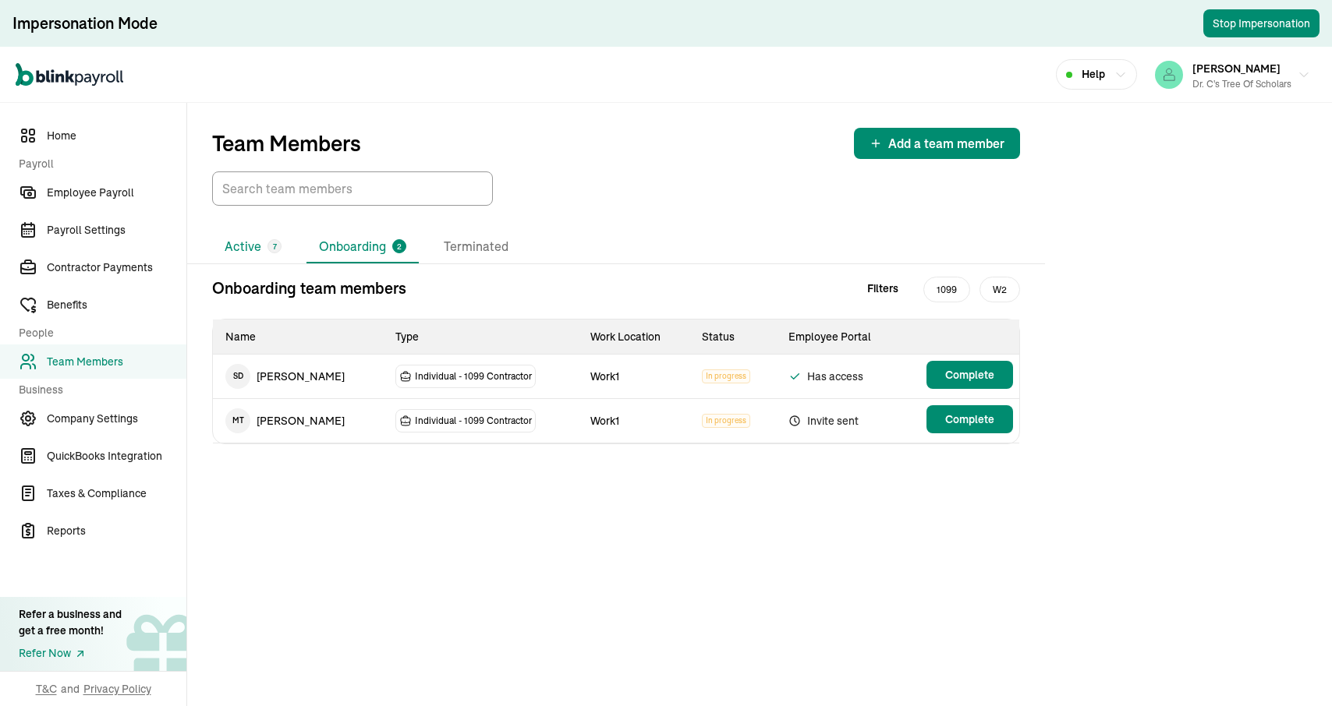
click at [278, 244] on div "7" at bounding box center [274, 246] width 14 height 14
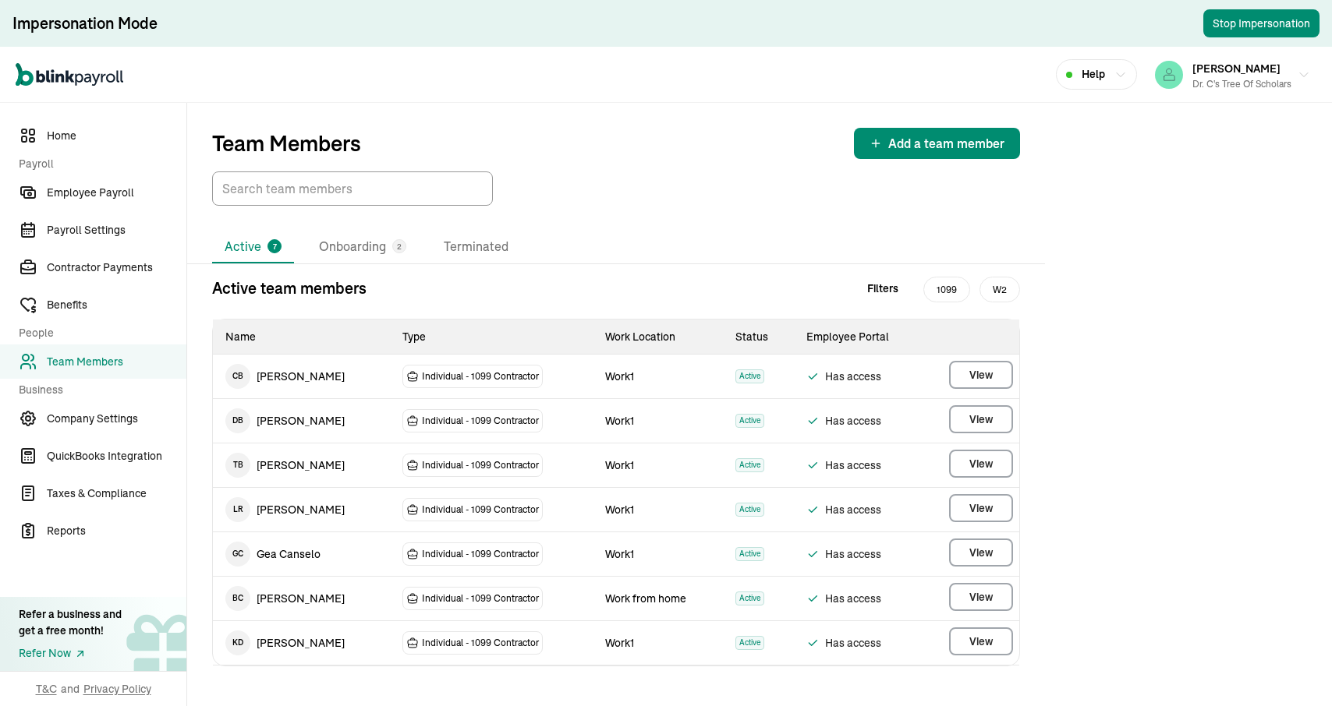
scroll to position [10, 0]
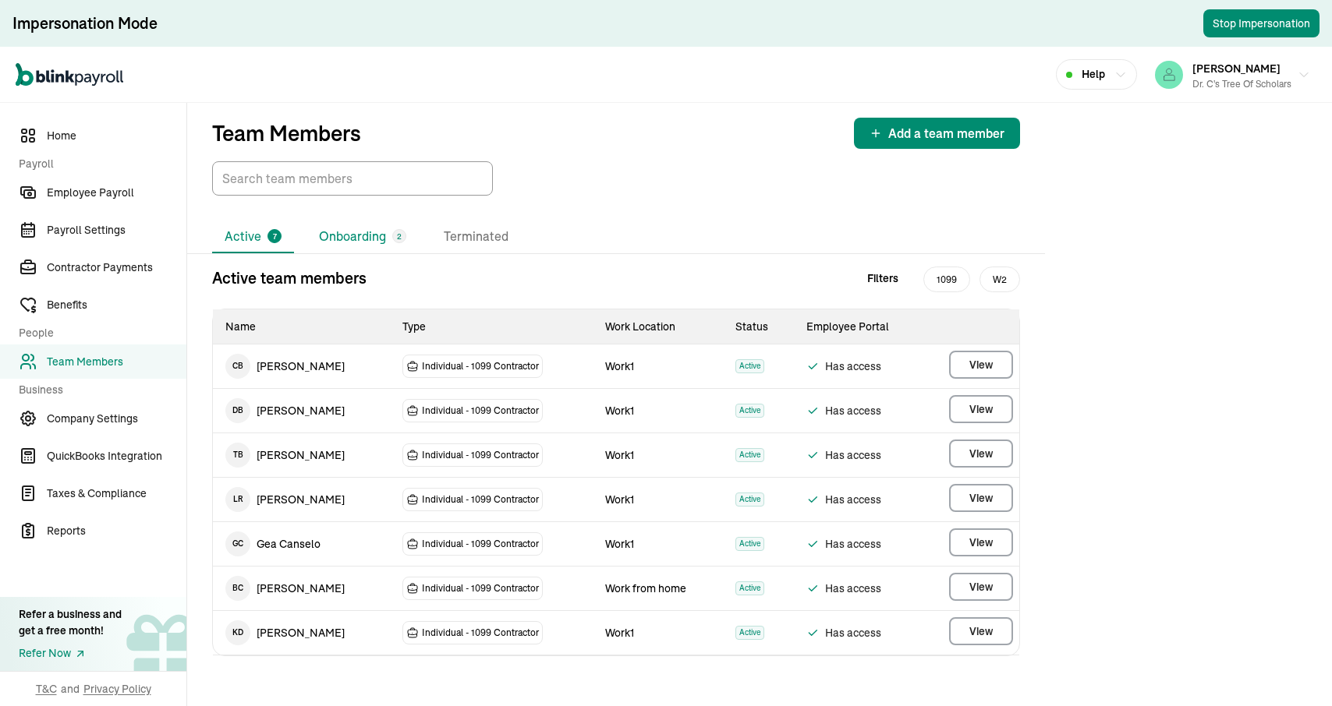
click at [365, 243] on li "Onboarding 2" at bounding box center [362, 237] width 112 height 33
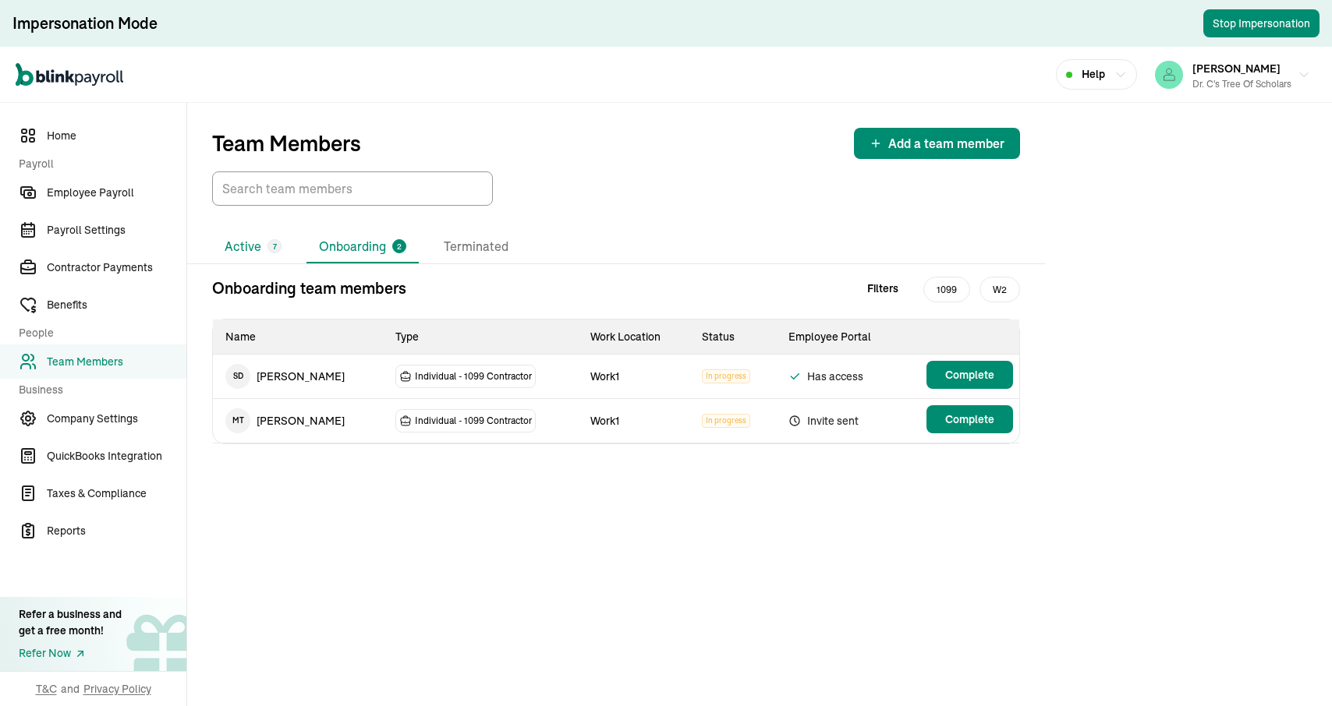
click at [250, 248] on li "Active 7" at bounding box center [253, 247] width 82 height 33
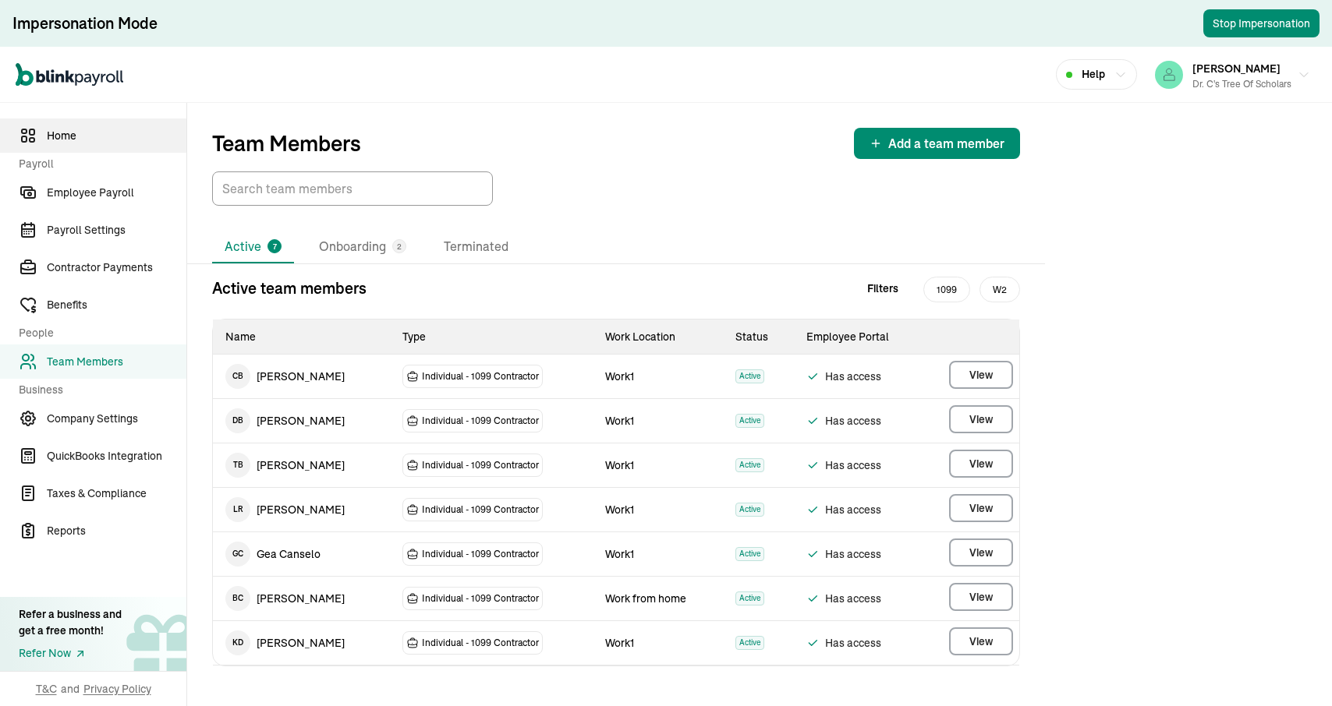
click at [74, 143] on span "Home" at bounding box center [117, 136] width 140 height 16
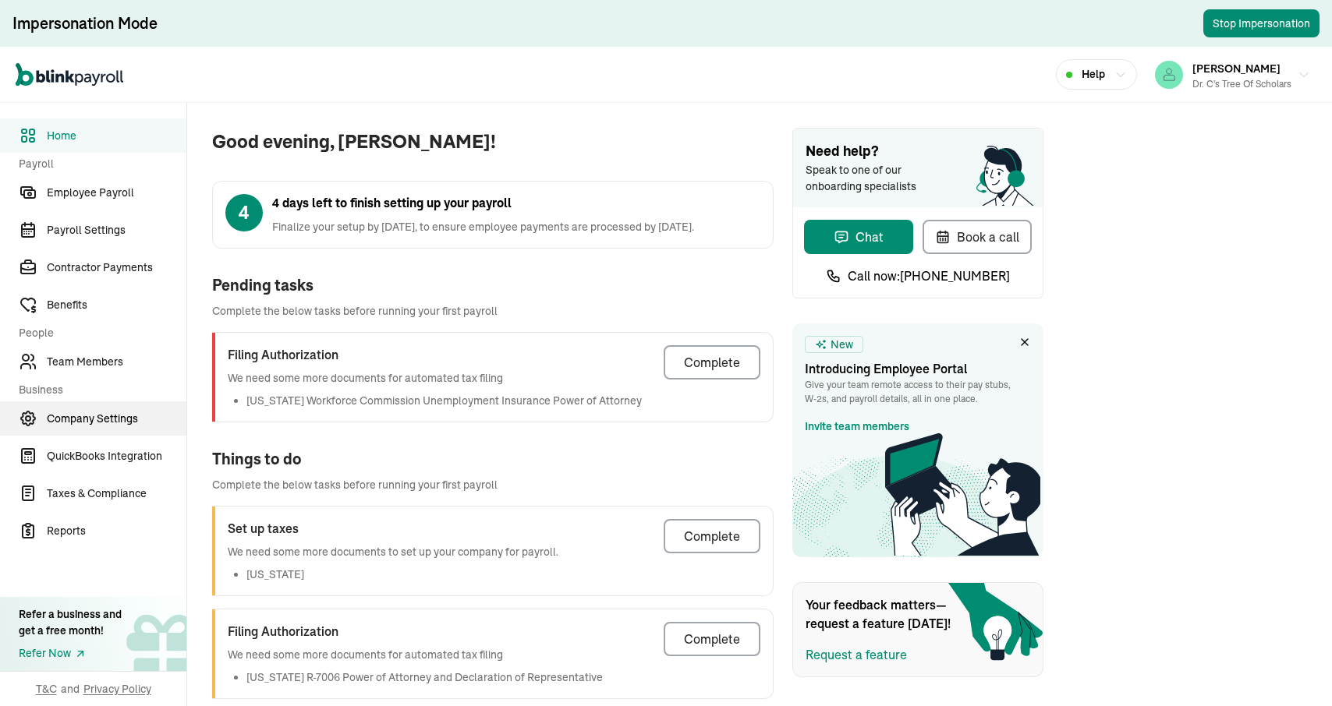
click at [74, 413] on span "Company Settings" at bounding box center [117, 419] width 140 height 16
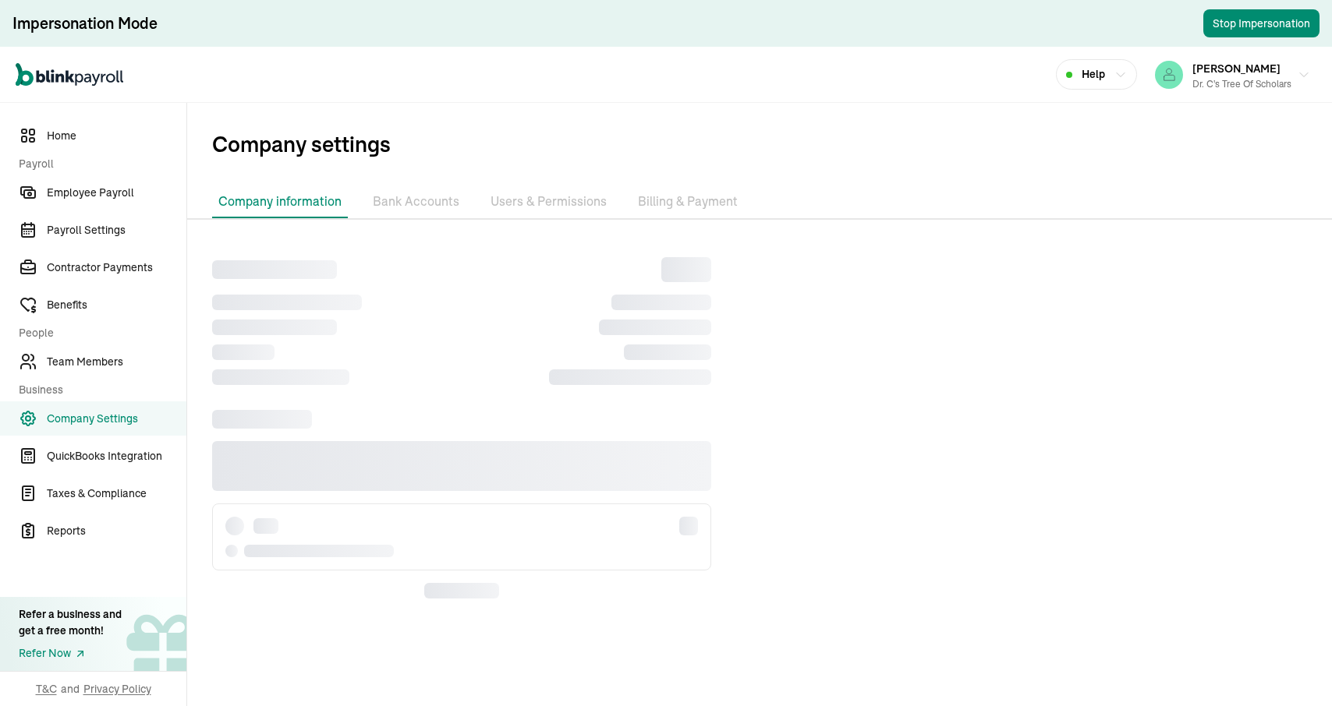
click at [561, 210] on li "Users & Permissions" at bounding box center [548, 202] width 129 height 33
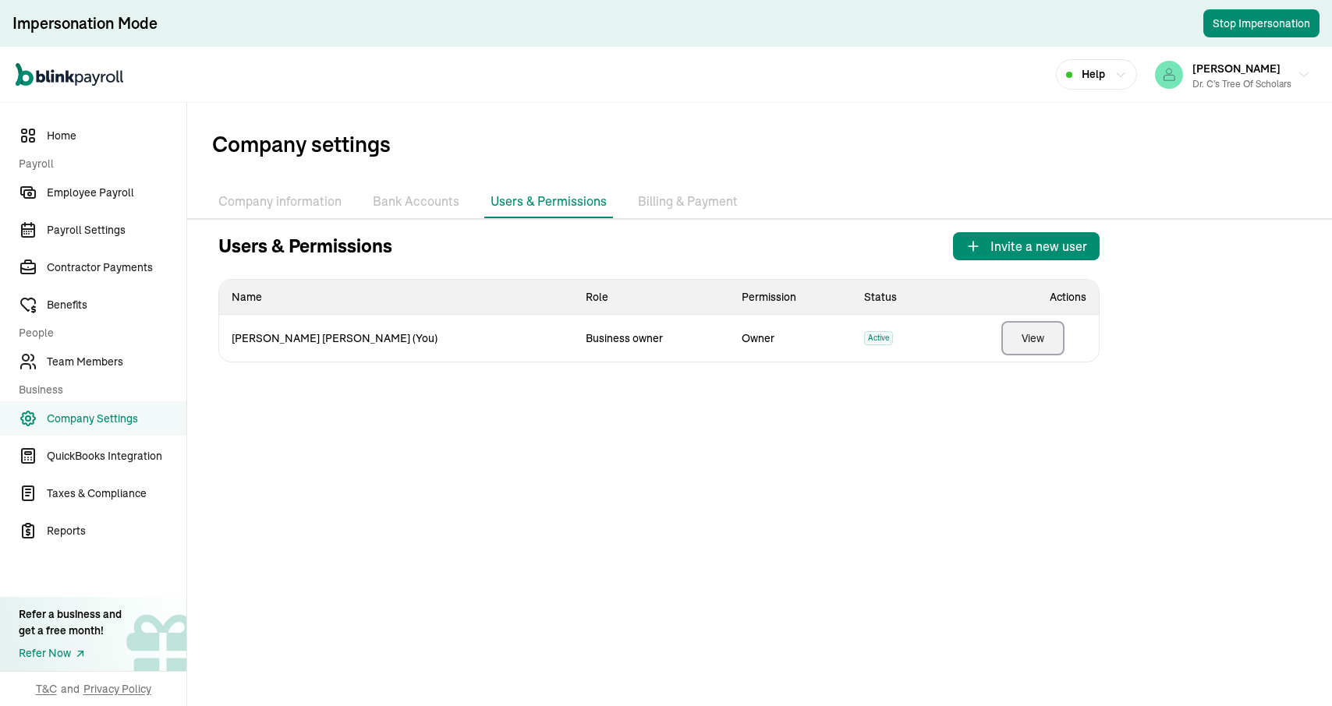
click at [1053, 342] on button "View" at bounding box center [1032, 338] width 63 height 34
click at [1265, 73] on span "[PERSON_NAME]" at bounding box center [1236, 69] width 88 height 14
click at [278, 196] on li "Company information" at bounding box center [280, 202] width 136 height 33
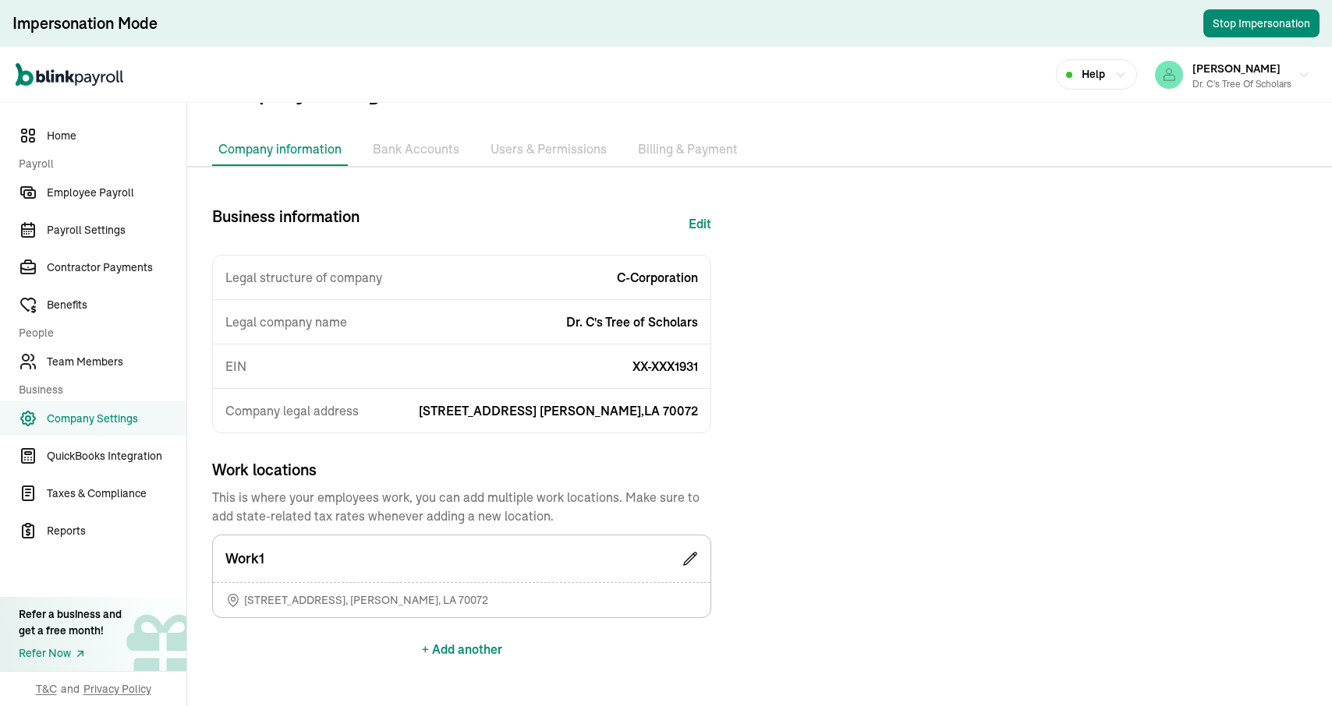
scroll to position [92, 0]
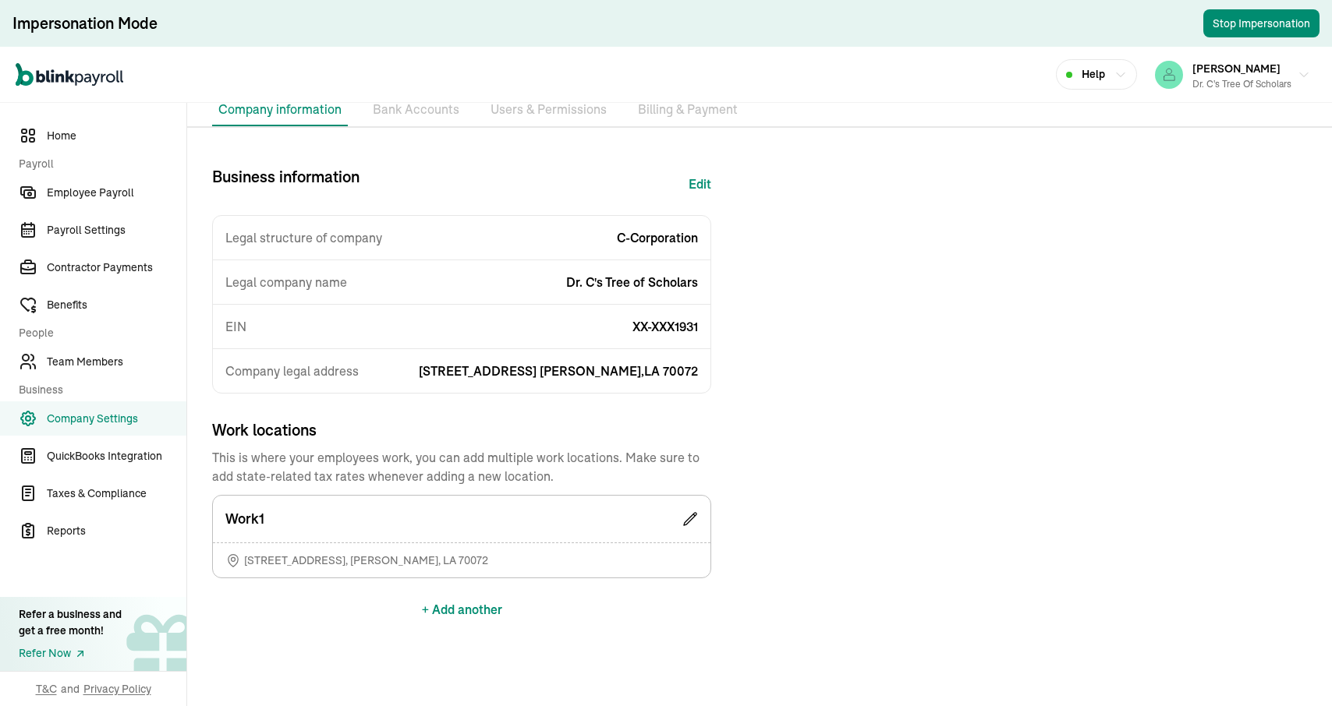
click at [699, 185] on button "Edit" at bounding box center [700, 183] width 23 height 37
select select "C-Corporation"
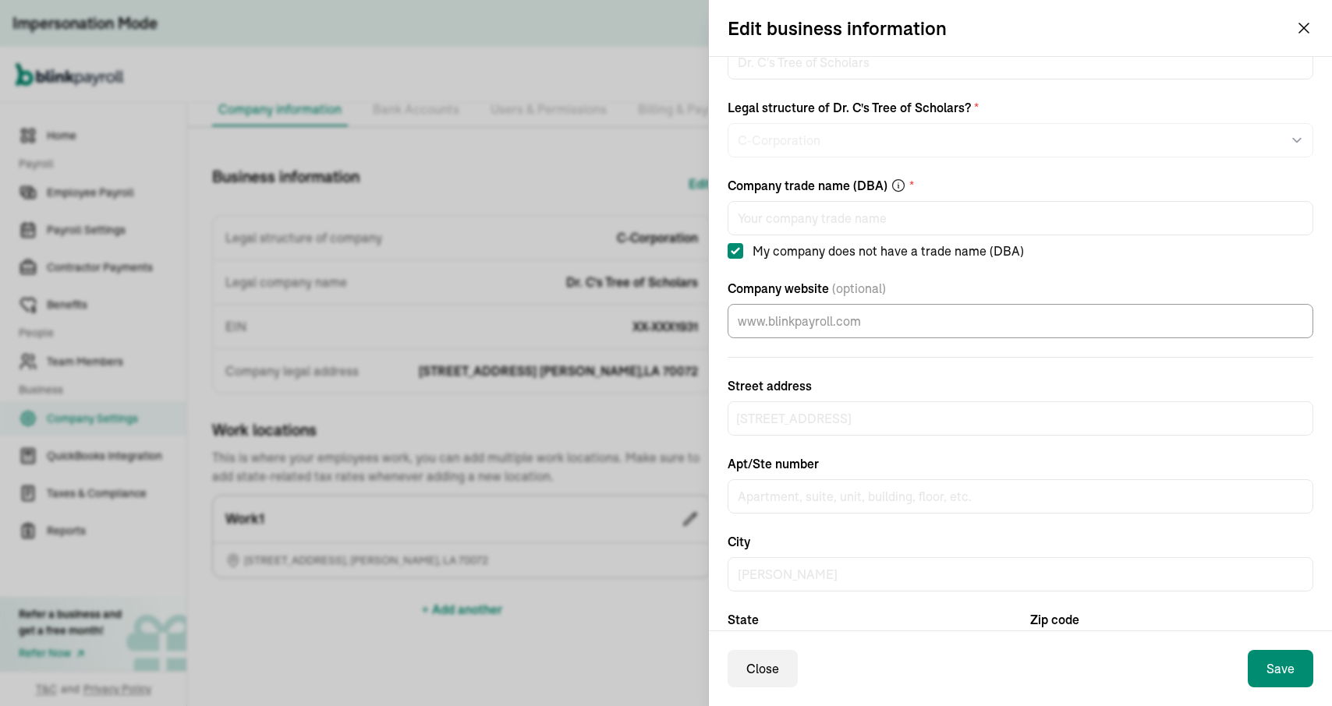
scroll to position [0, 0]
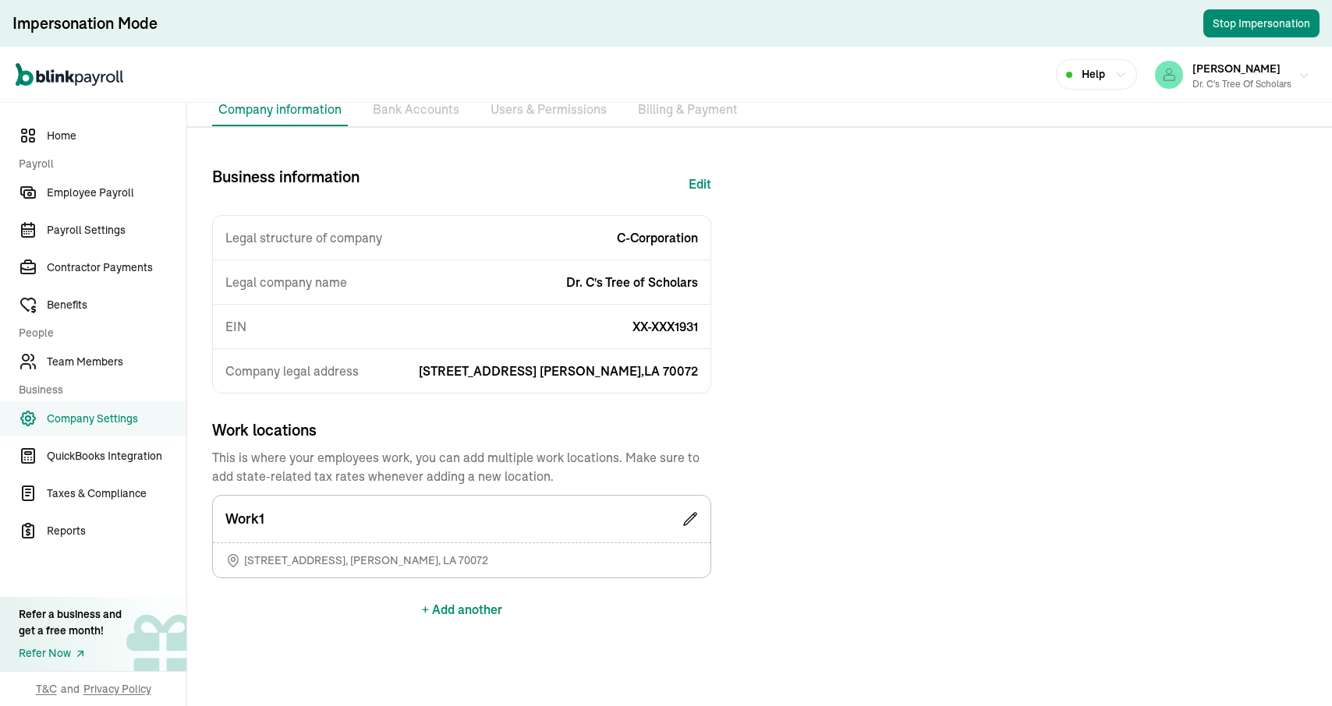
click at [1216, 81] on div "Dr. C's Tree of Scholars" at bounding box center [1241, 84] width 99 height 14
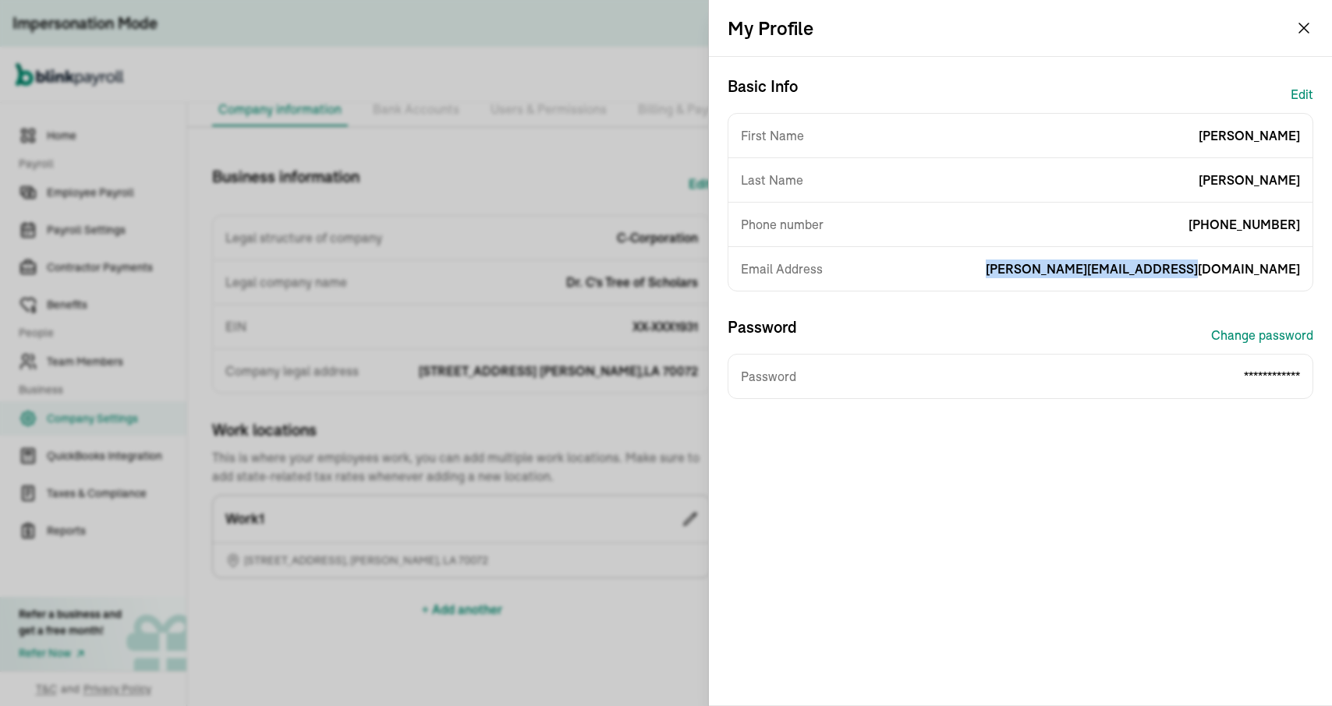
drag, startPoint x: 1108, startPoint y: 269, endPoint x: 1330, endPoint y: 265, distance: 222.3
click at [1330, 265] on div "**********" at bounding box center [1020, 381] width 623 height 649
copy span "[PERSON_NAME][EMAIL_ADDRESS][DOMAIN_NAME]"
